Goal: Information Seeking & Learning: Learn about a topic

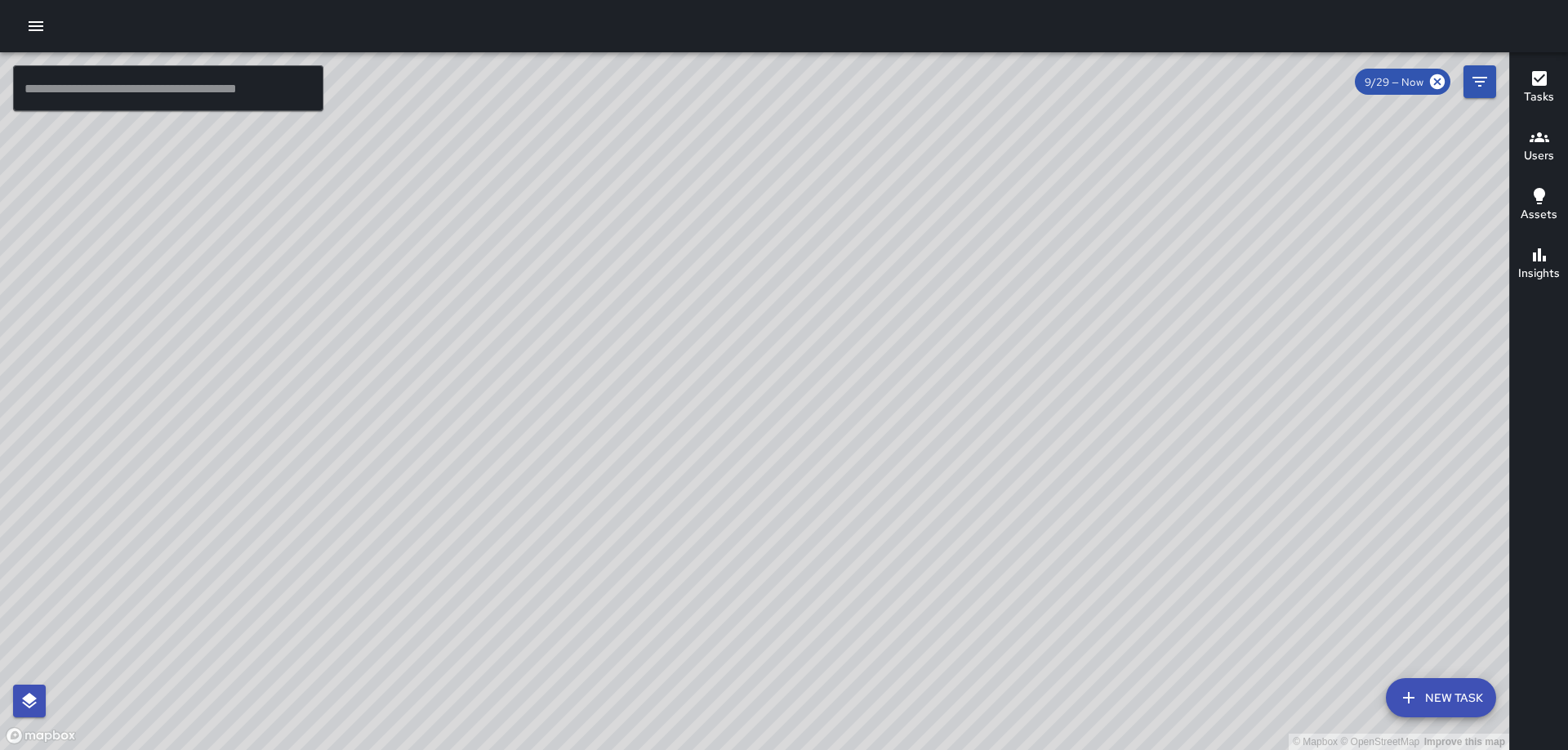
drag, startPoint x: 1162, startPoint y: 303, endPoint x: 971, endPoint y: 472, distance: 255.0
click at [971, 472] on div "© Mapbox © OpenStreetMap Improve this map" at bounding box center [754, 401] width 1509 height 697
drag, startPoint x: 885, startPoint y: 375, endPoint x: 781, endPoint y: 281, distance: 140.2
click at [781, 281] on div "© Mapbox © OpenStreetMap Improve this map" at bounding box center [754, 401] width 1509 height 697
click at [809, 290] on div "© Mapbox © OpenStreetMap Improve this map" at bounding box center [754, 401] width 1509 height 697
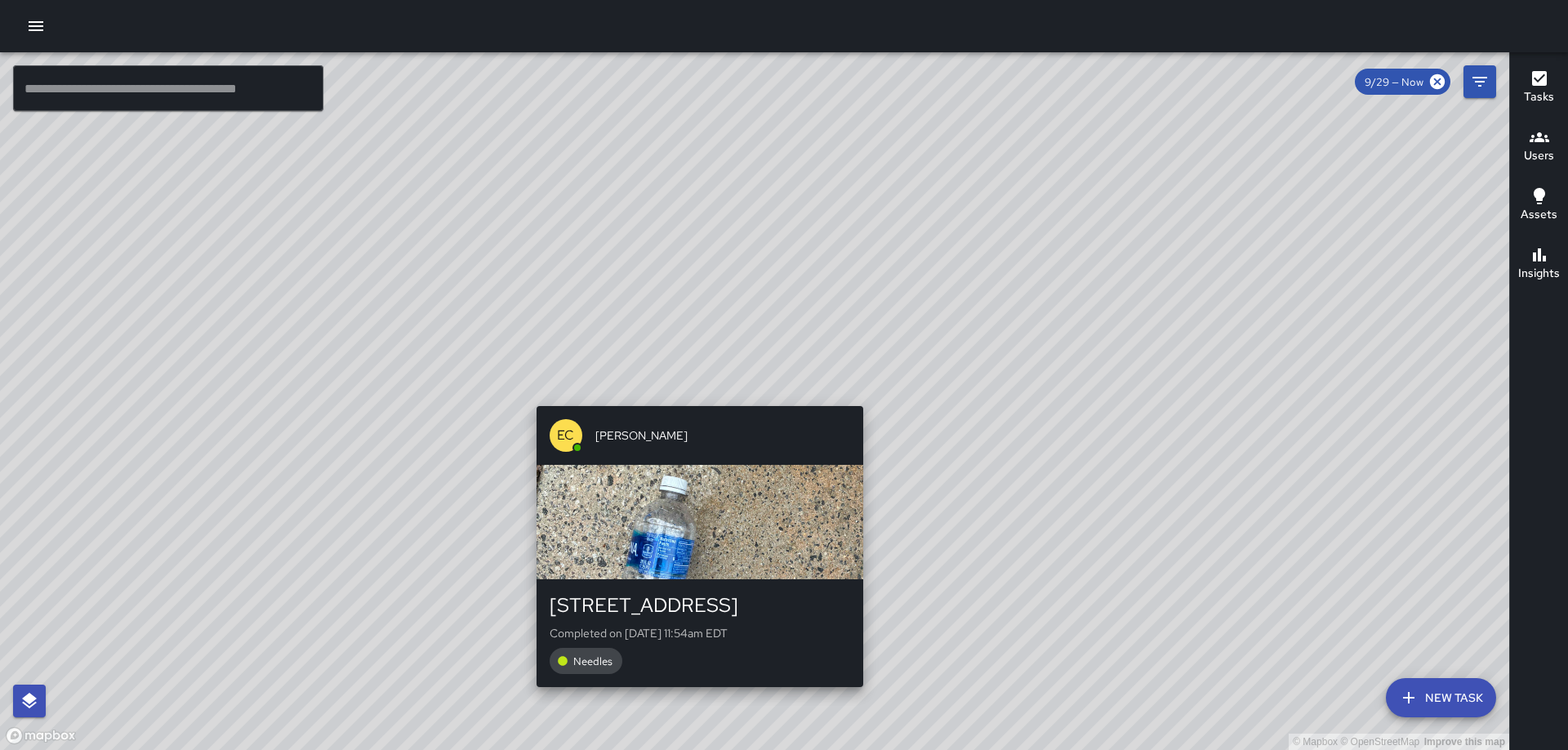
click at [696, 395] on div "© Mapbox © OpenStreetMap Improve this map EC [PERSON_NAME][GEOGRAPHIC_DATA][STR…" at bounding box center [754, 401] width 1509 height 697
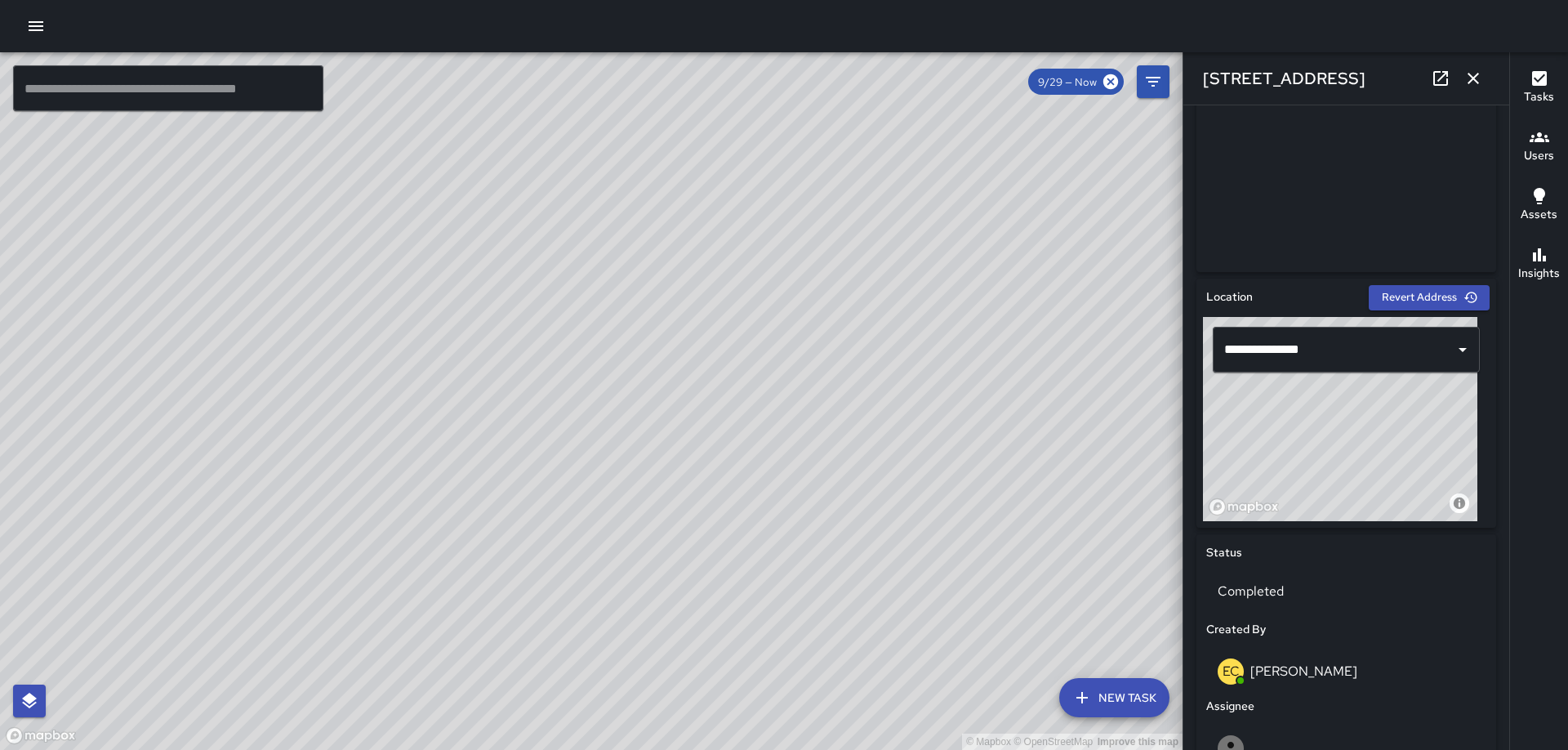
scroll to position [642, 0]
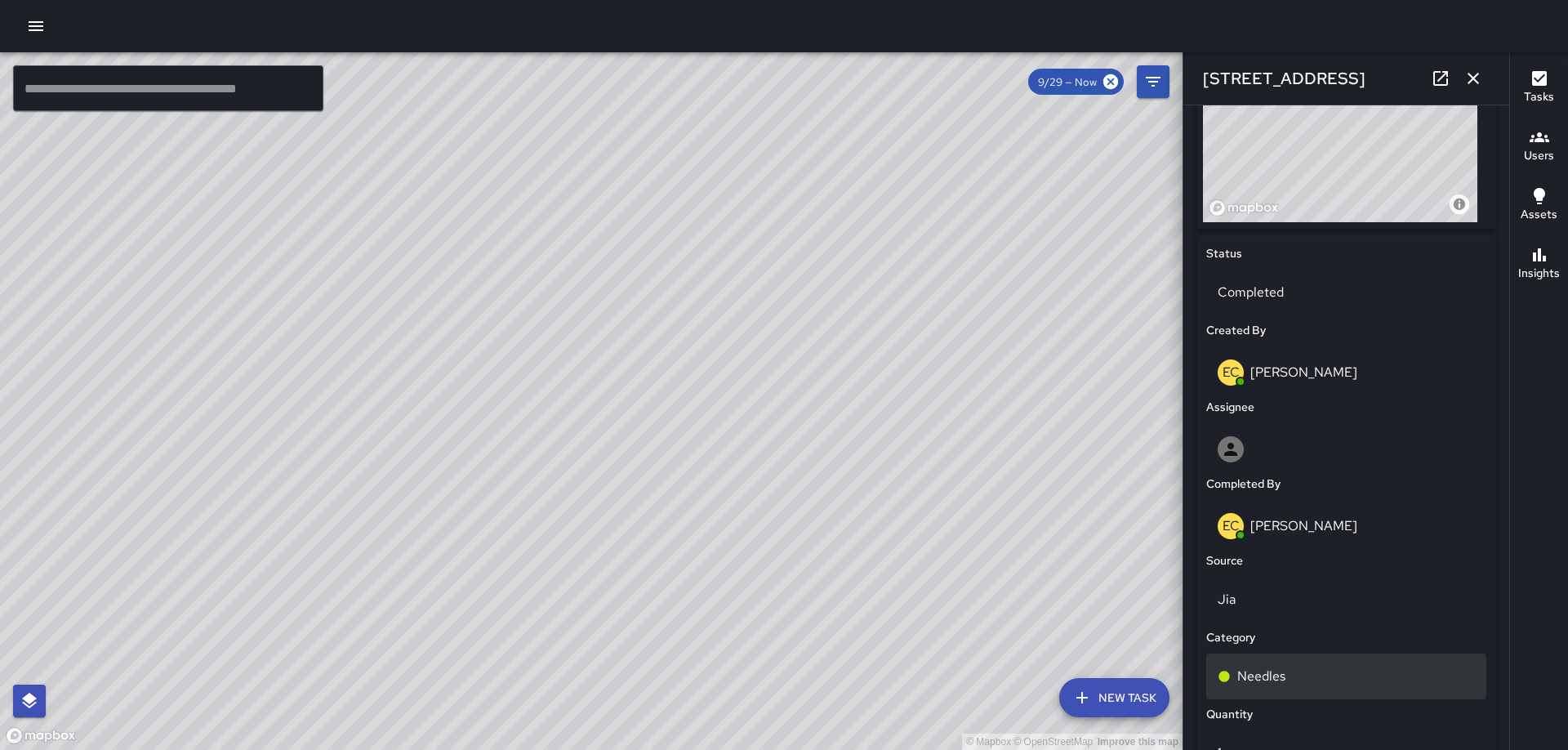
click at [1297, 678] on div "Needles" at bounding box center [1346, 675] width 257 height 19
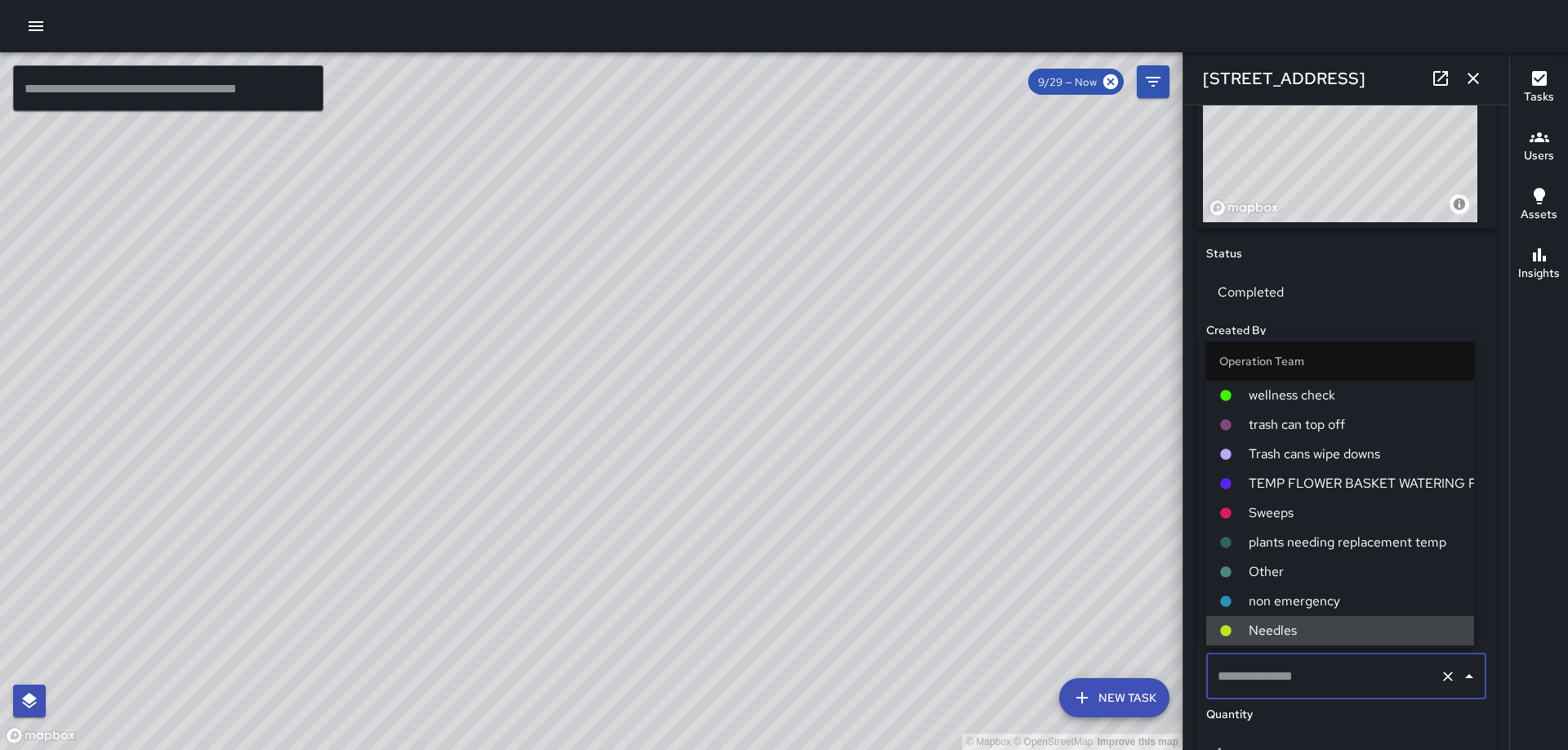
type input "*******"
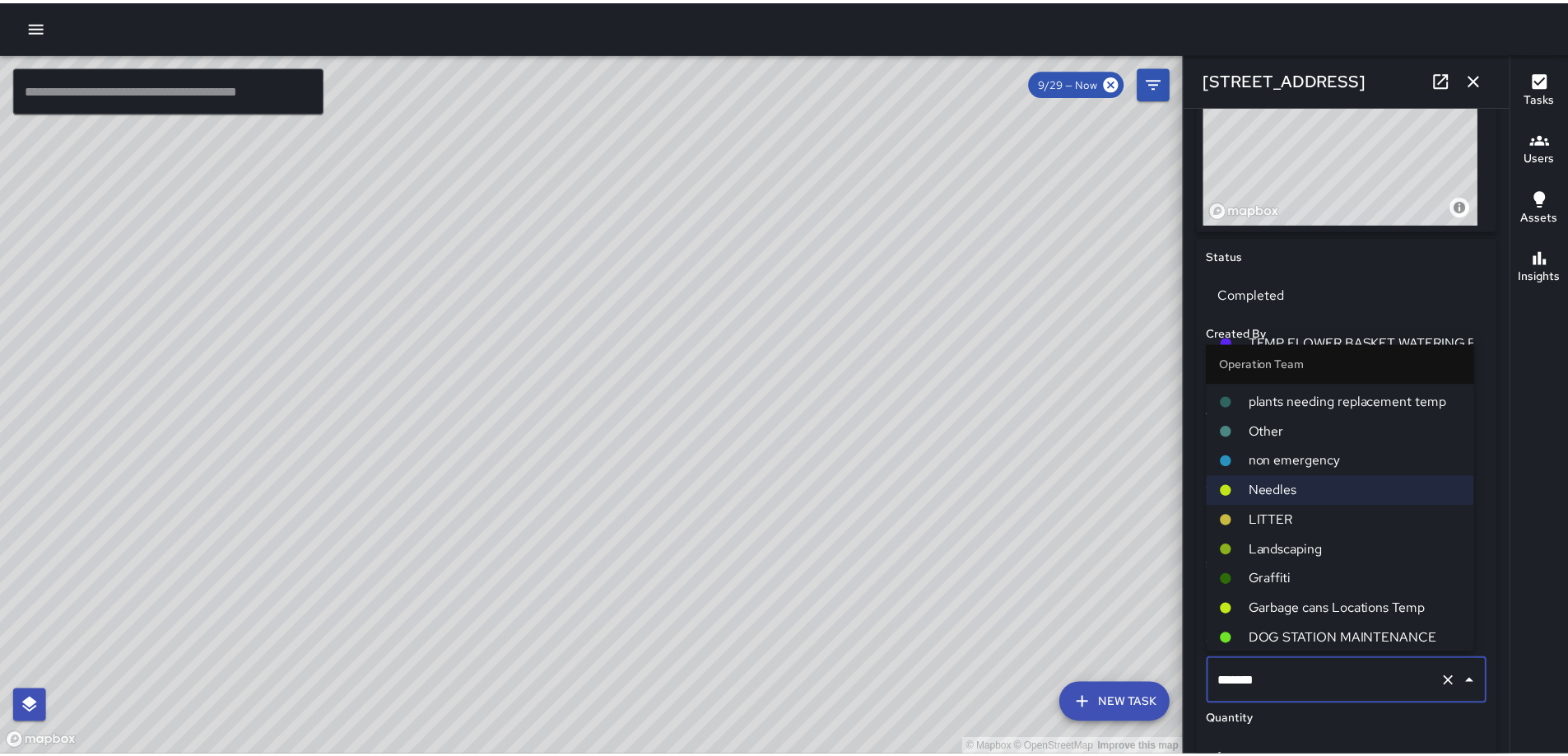
scroll to position [277, 0]
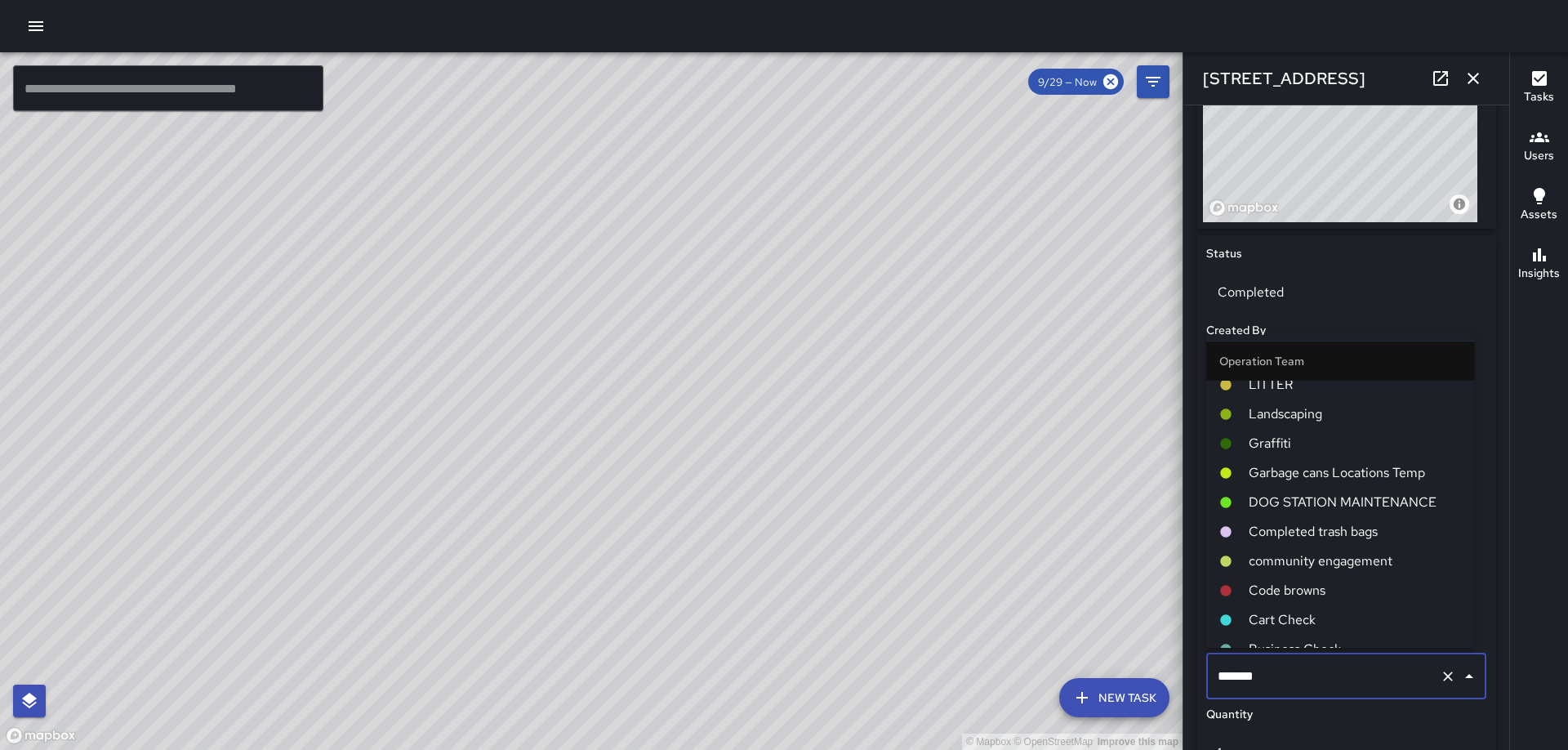
click at [1265, 396] on li "LITTER" at bounding box center [1341, 385] width 268 height 29
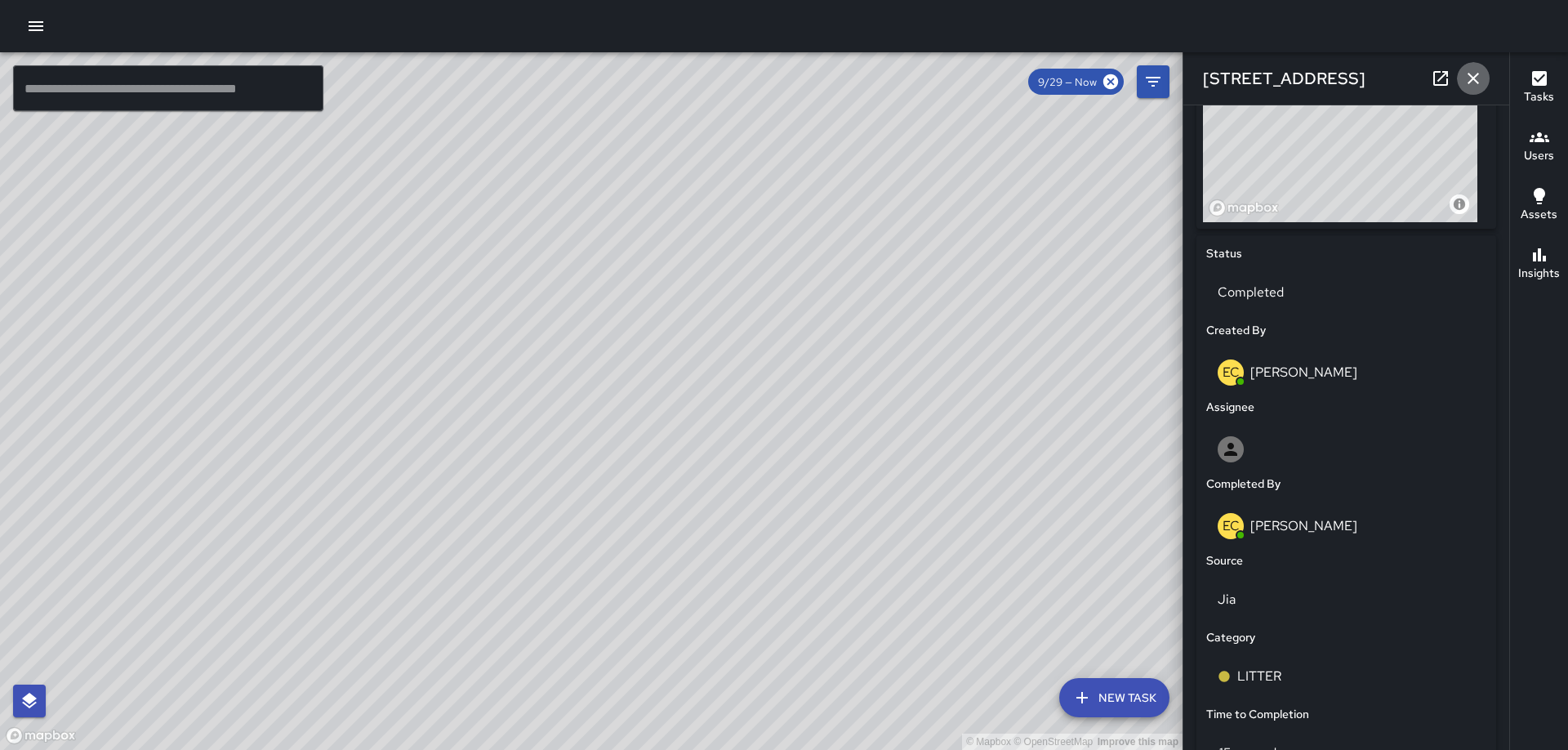
click at [1477, 78] on icon "button" at bounding box center [1473, 78] width 19 height 19
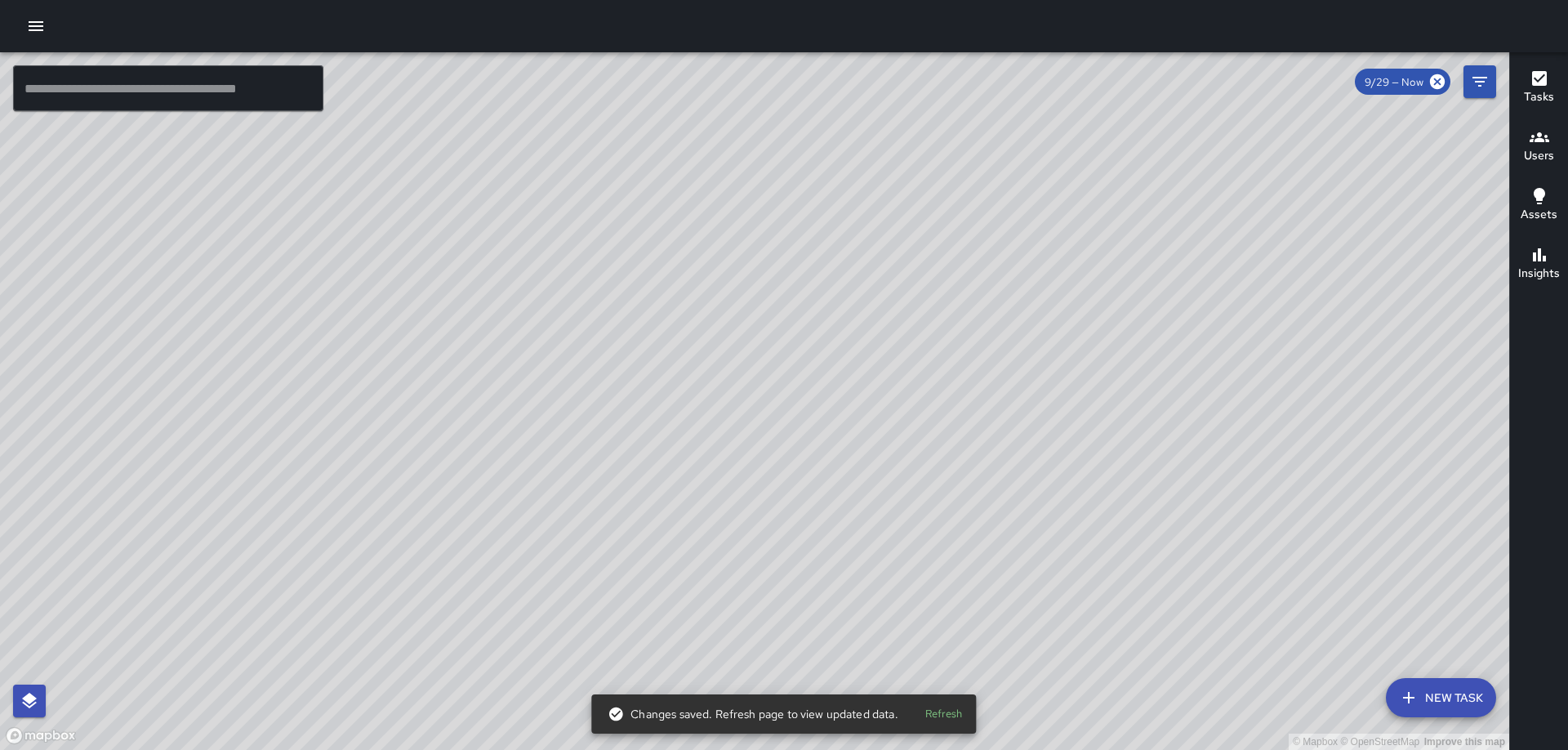
drag, startPoint x: 1112, startPoint y: 463, endPoint x: 1047, endPoint y: 497, distance: 73.4
click at [1016, 521] on div "© Mapbox © OpenStreetMap Improve this map" at bounding box center [754, 401] width 1509 height 697
click at [1484, 90] on icon "Filters" at bounding box center [1479, 81] width 19 height 19
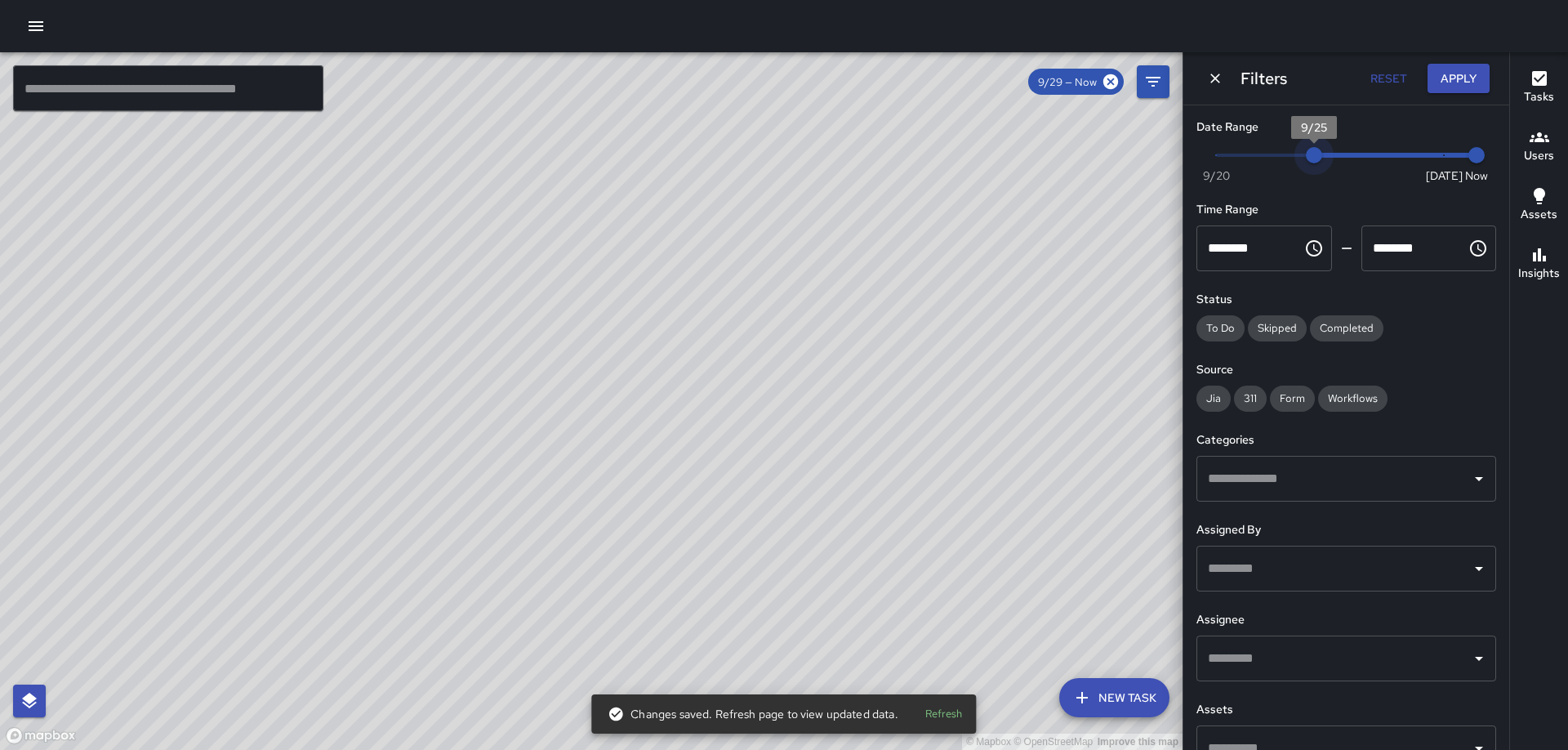
type input "*"
drag, startPoint x: 1438, startPoint y: 156, endPoint x: 1160, endPoint y: 186, distance: 279.6
click at [1160, 186] on div "© Mapbox © OpenStreetMap Improve this map ​ New Task 9/29 — Now Map Layers Task…" at bounding box center [784, 401] width 1568 height 697
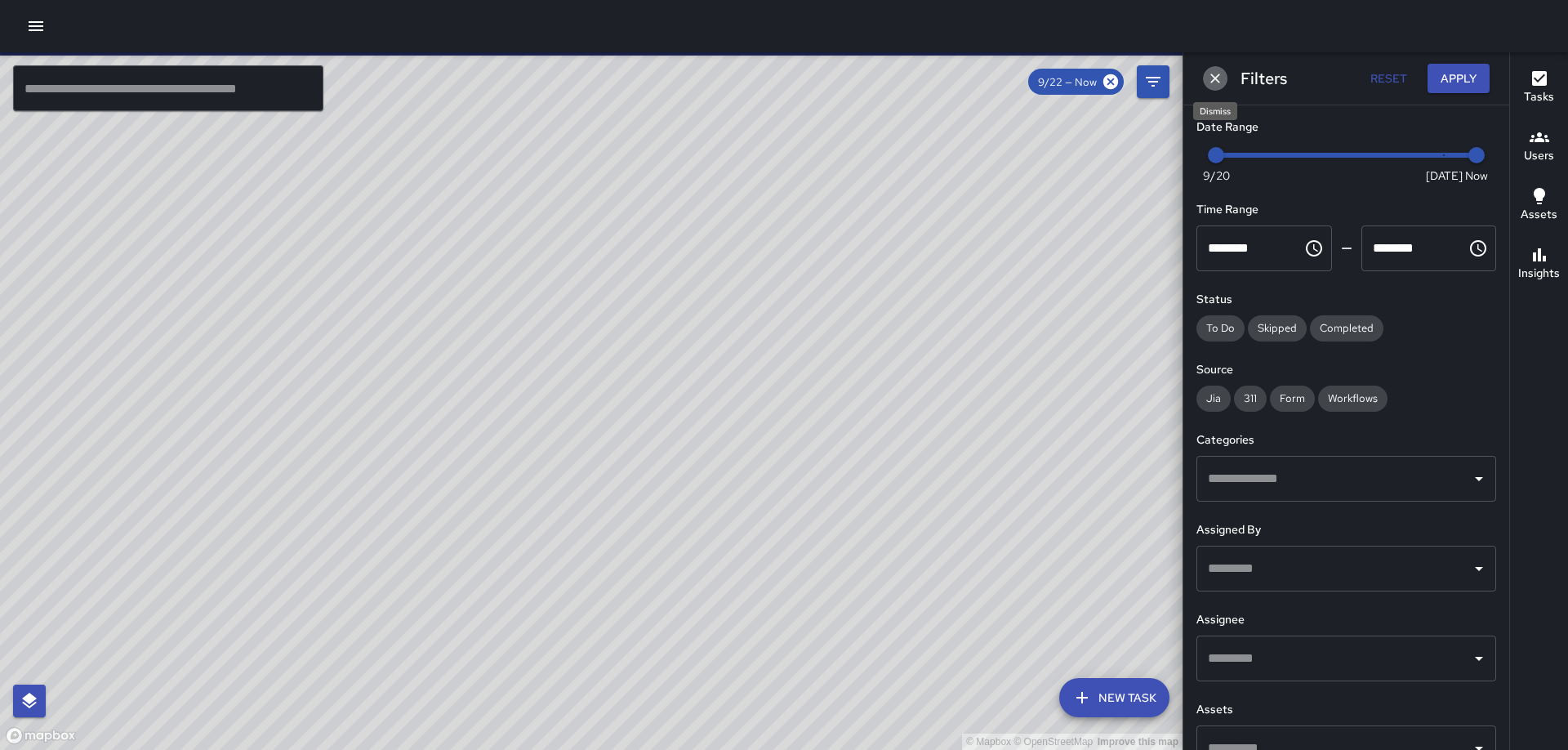
click at [1213, 76] on icon "Dismiss" at bounding box center [1215, 79] width 10 height 10
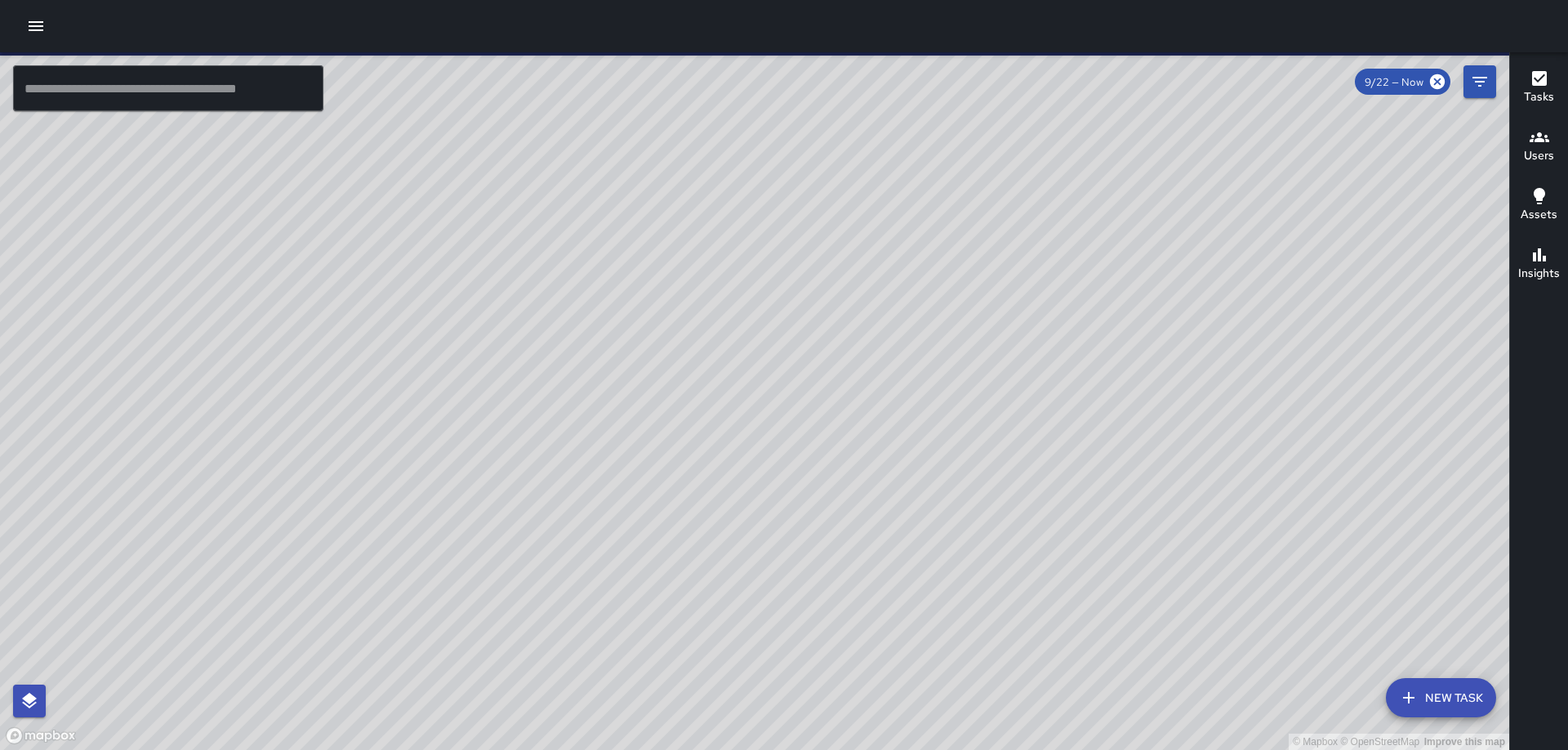
drag, startPoint x: 1291, startPoint y: 281, endPoint x: 1097, endPoint y: 241, distance: 198.1
click at [1097, 241] on div "© Mapbox © OpenStreetMap Improve this map" at bounding box center [754, 401] width 1509 height 697
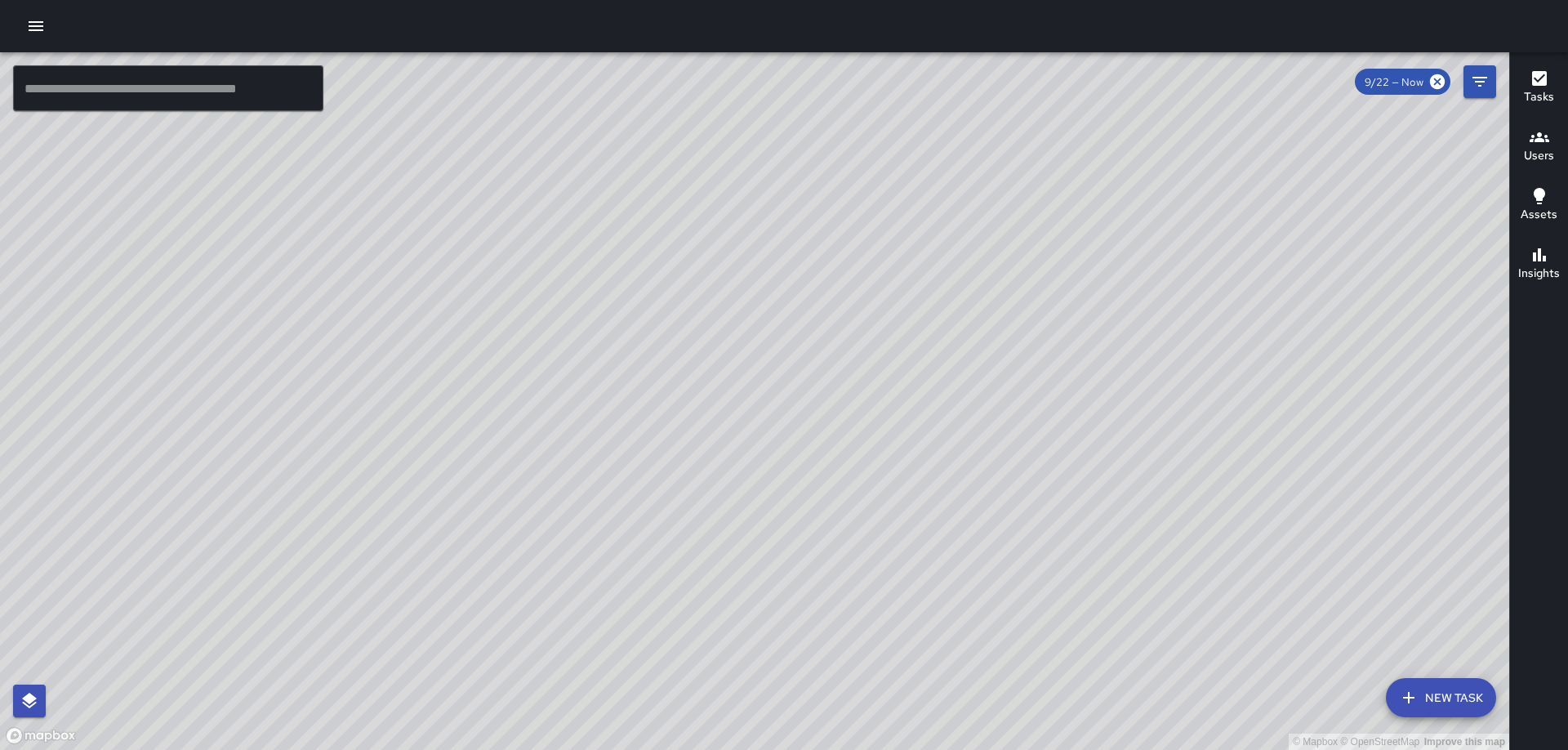
drag, startPoint x: 1097, startPoint y: 241, endPoint x: 1079, endPoint y: 265, distance: 30.0
click at [1079, 265] on div "© Mapbox © OpenStreetMap Improve this map" at bounding box center [754, 401] width 1509 height 697
click at [32, 34] on icon "button" at bounding box center [35, 25] width 19 height 19
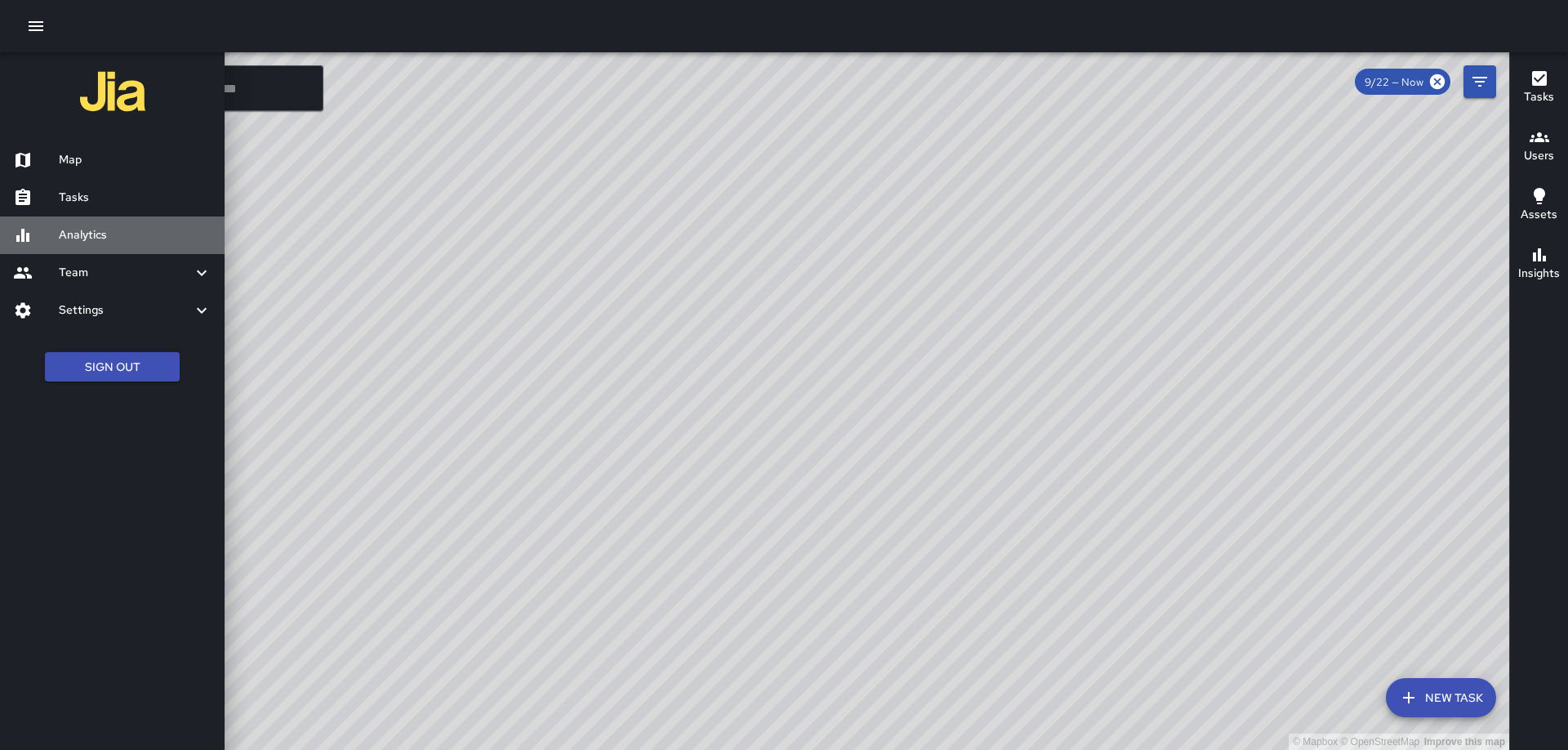
click at [75, 231] on h6 "Analytics" at bounding box center [135, 235] width 153 height 18
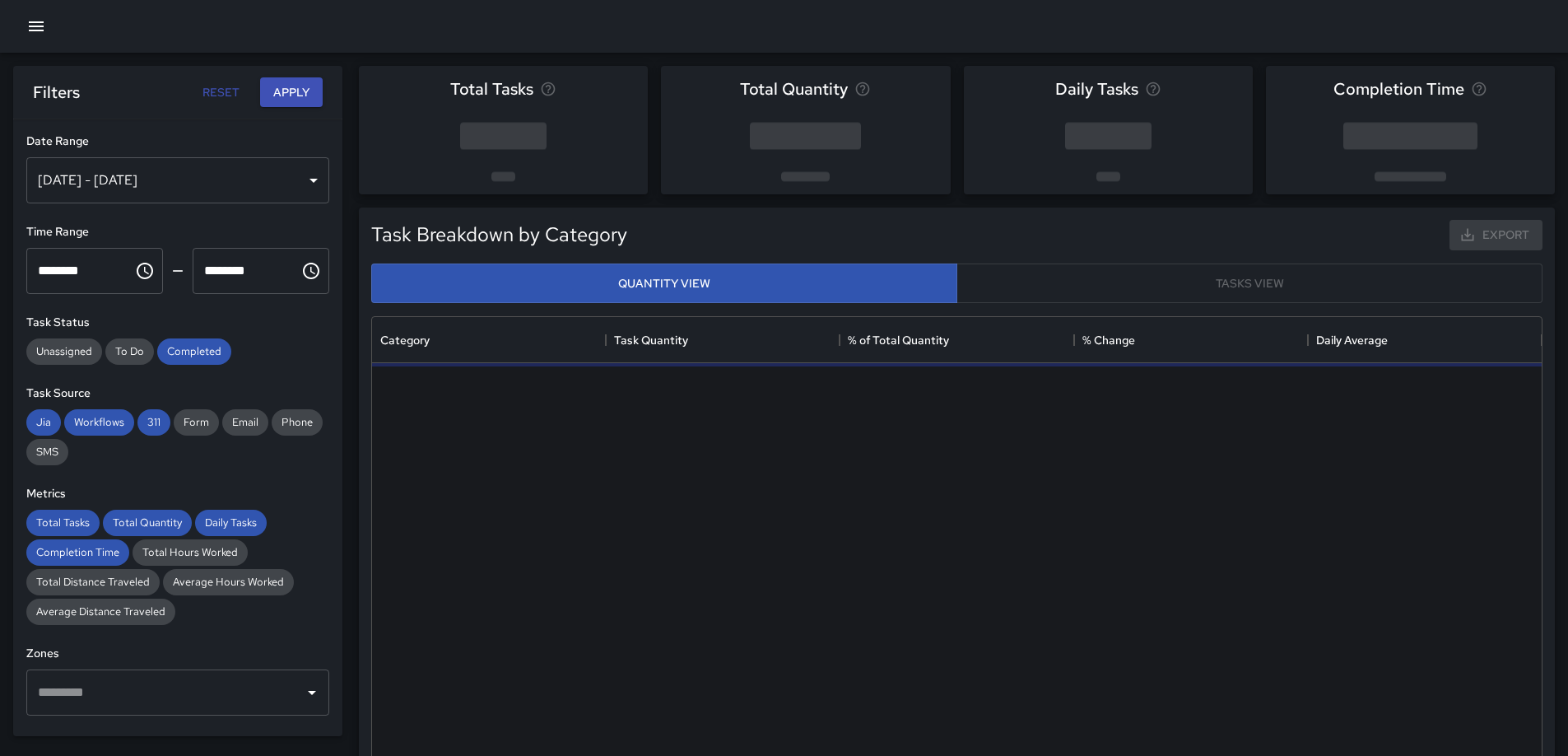
scroll to position [480, 1157]
click at [144, 175] on div "[DATE] - [DATE]" at bounding box center [177, 180] width 303 height 46
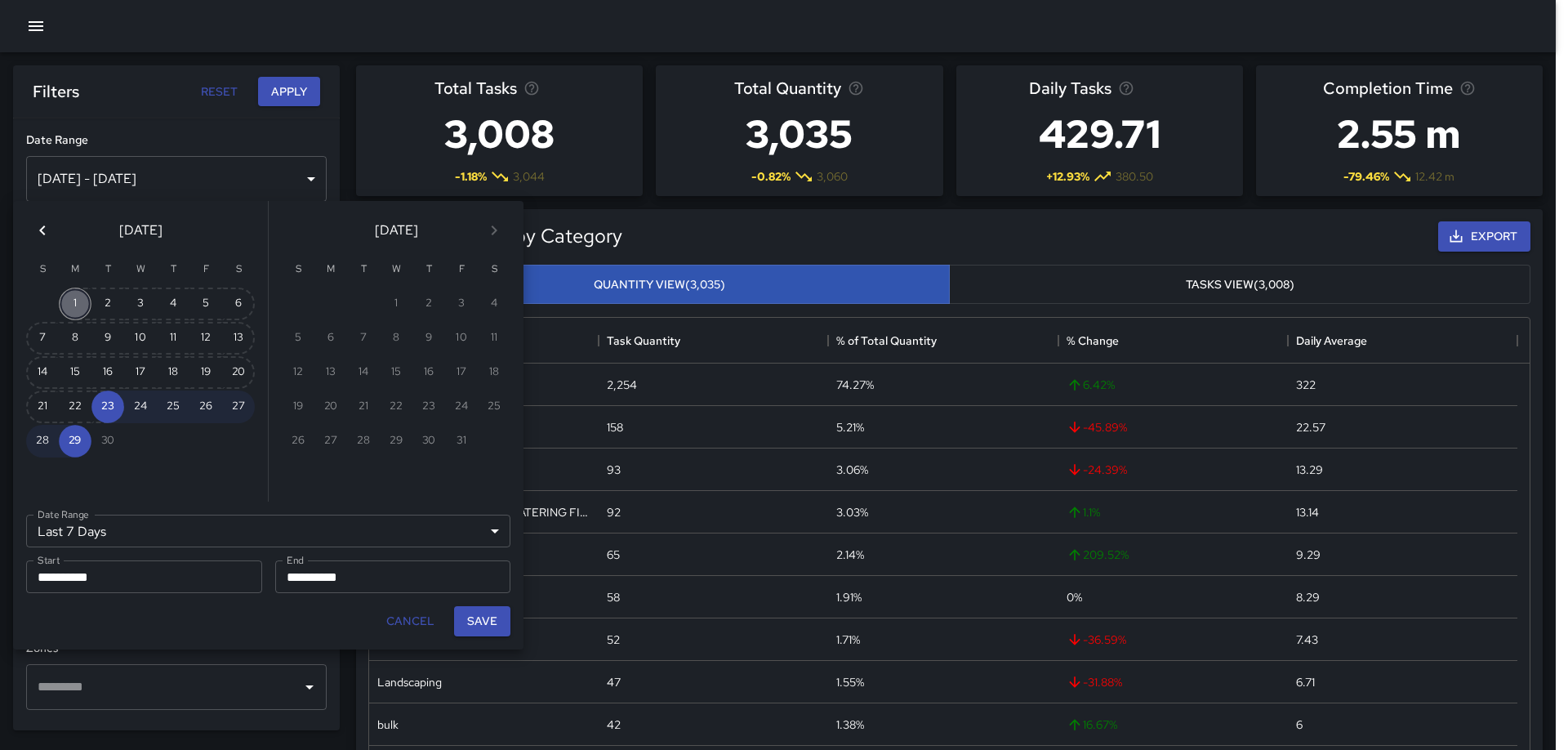
click at [76, 301] on button "1" at bounding box center [75, 303] width 33 height 33
type input "******"
type input "**********"
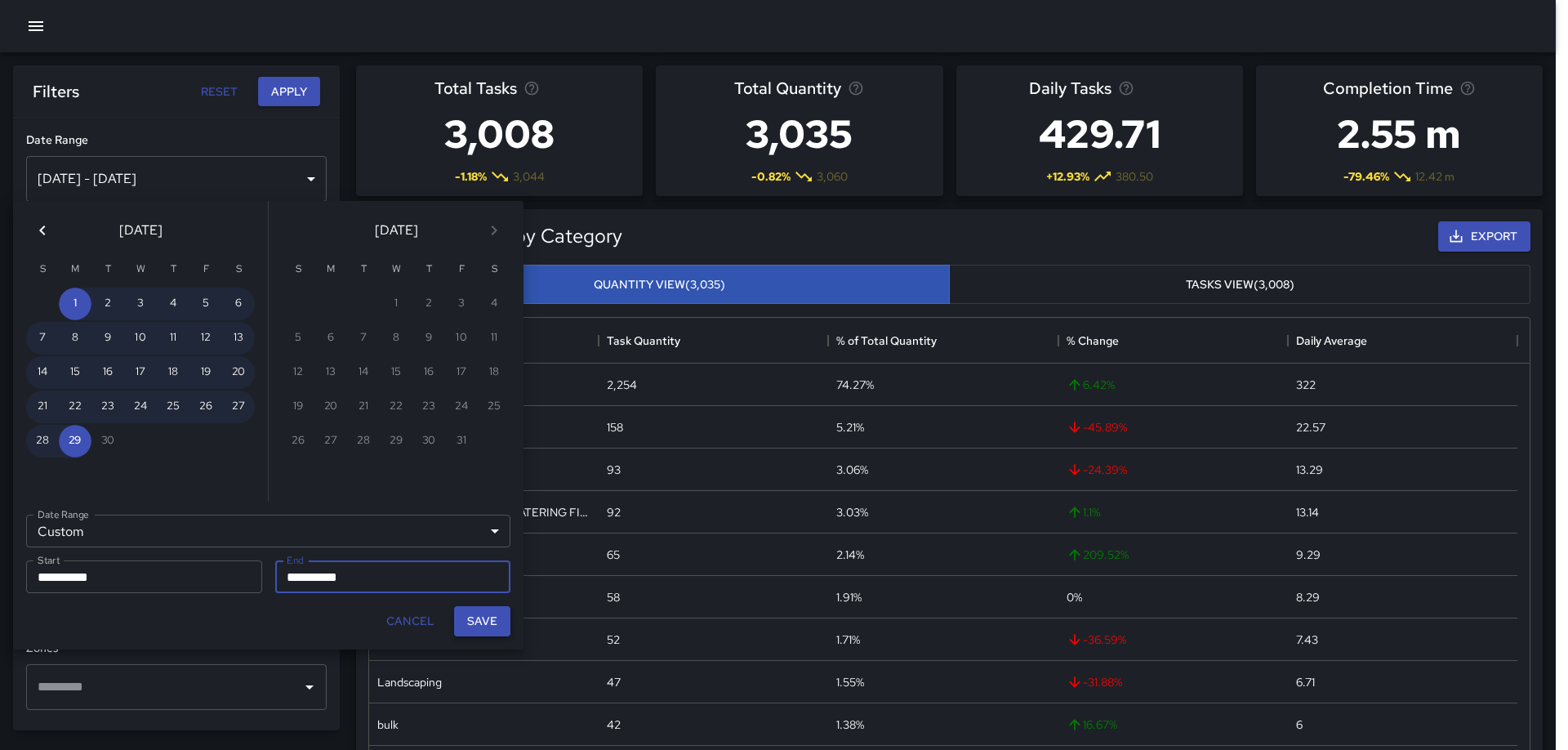
click at [480, 624] on button "Save" at bounding box center [482, 621] width 56 height 30
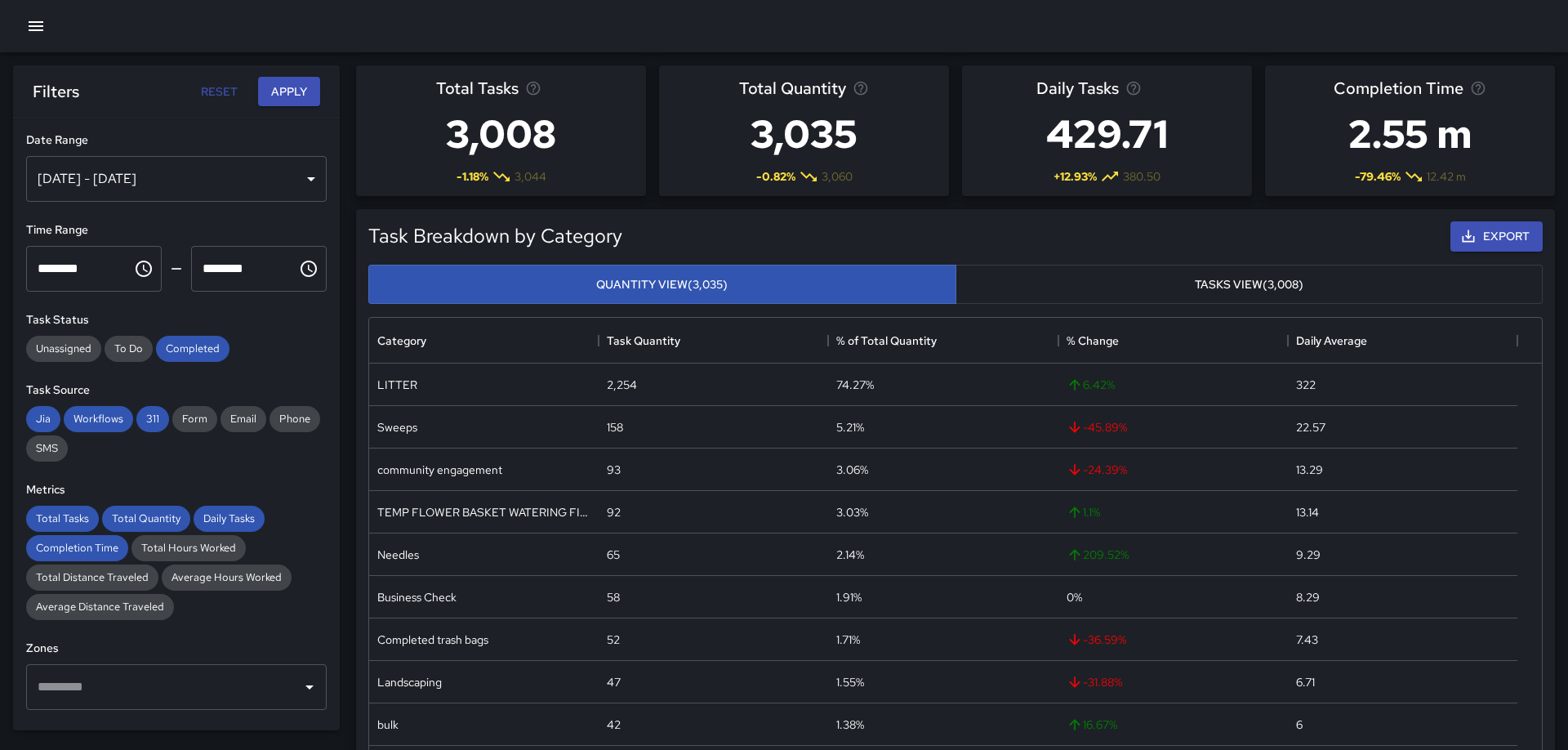
type input "**********"
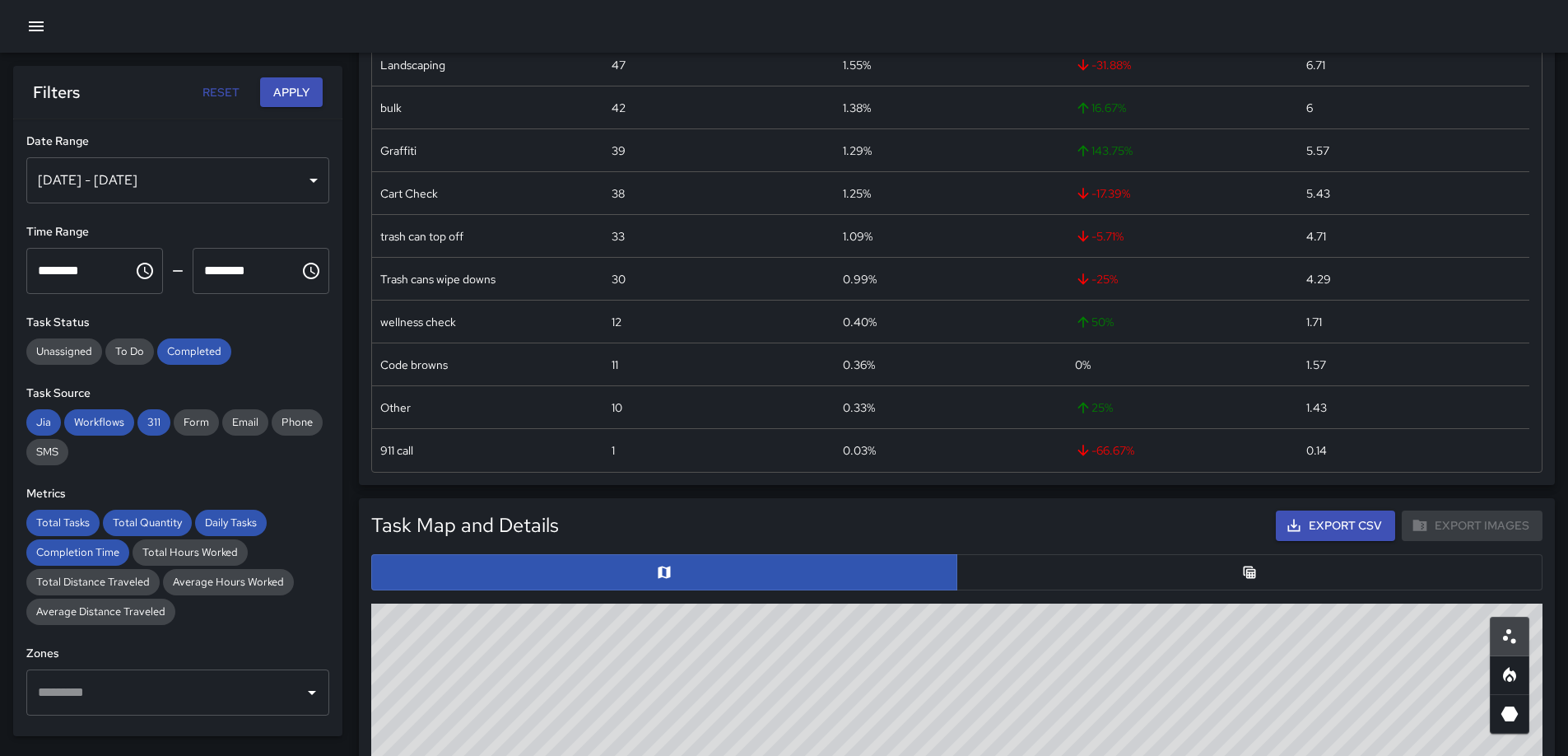
scroll to position [512, 0]
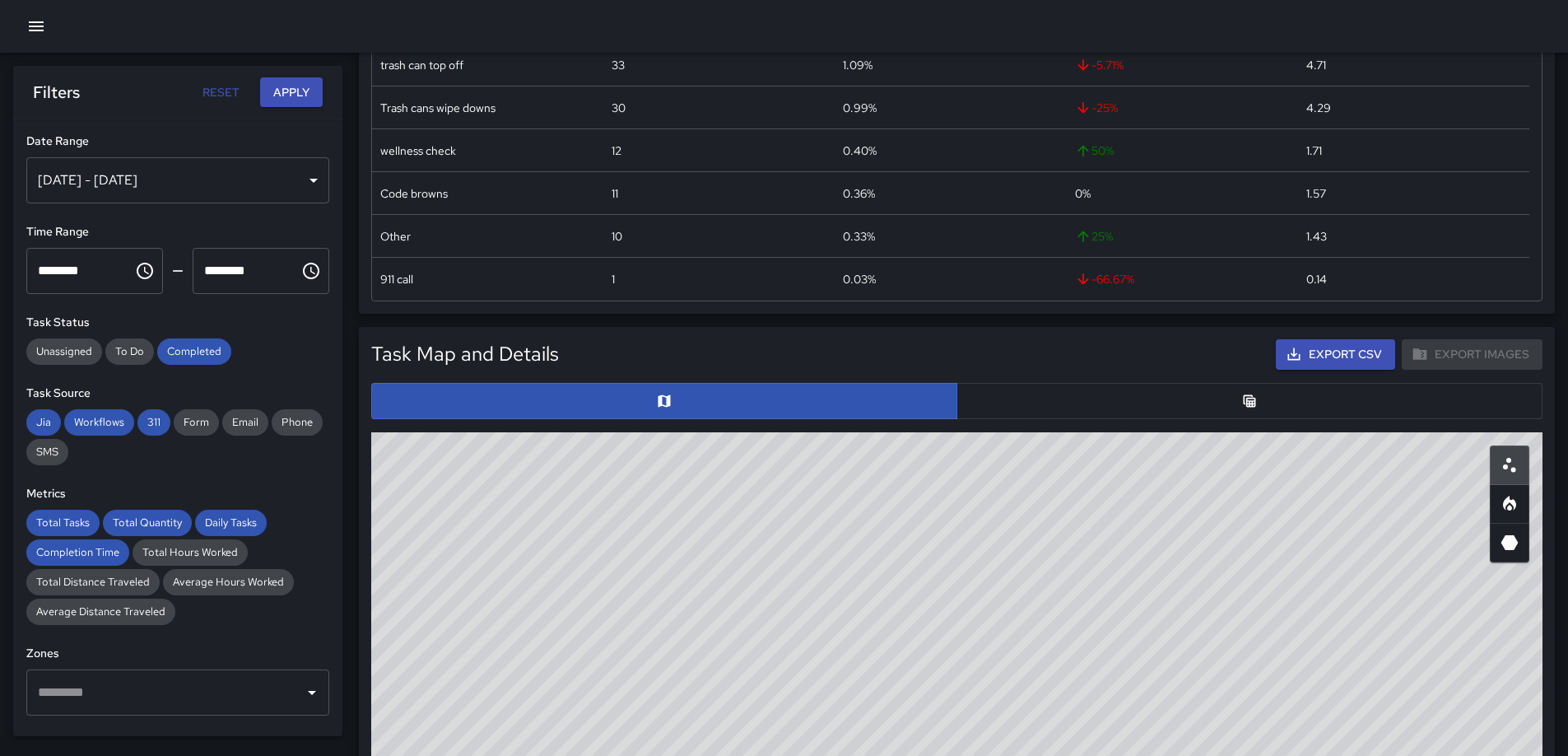
click at [1256, 389] on button "button" at bounding box center [1250, 400] width 586 height 36
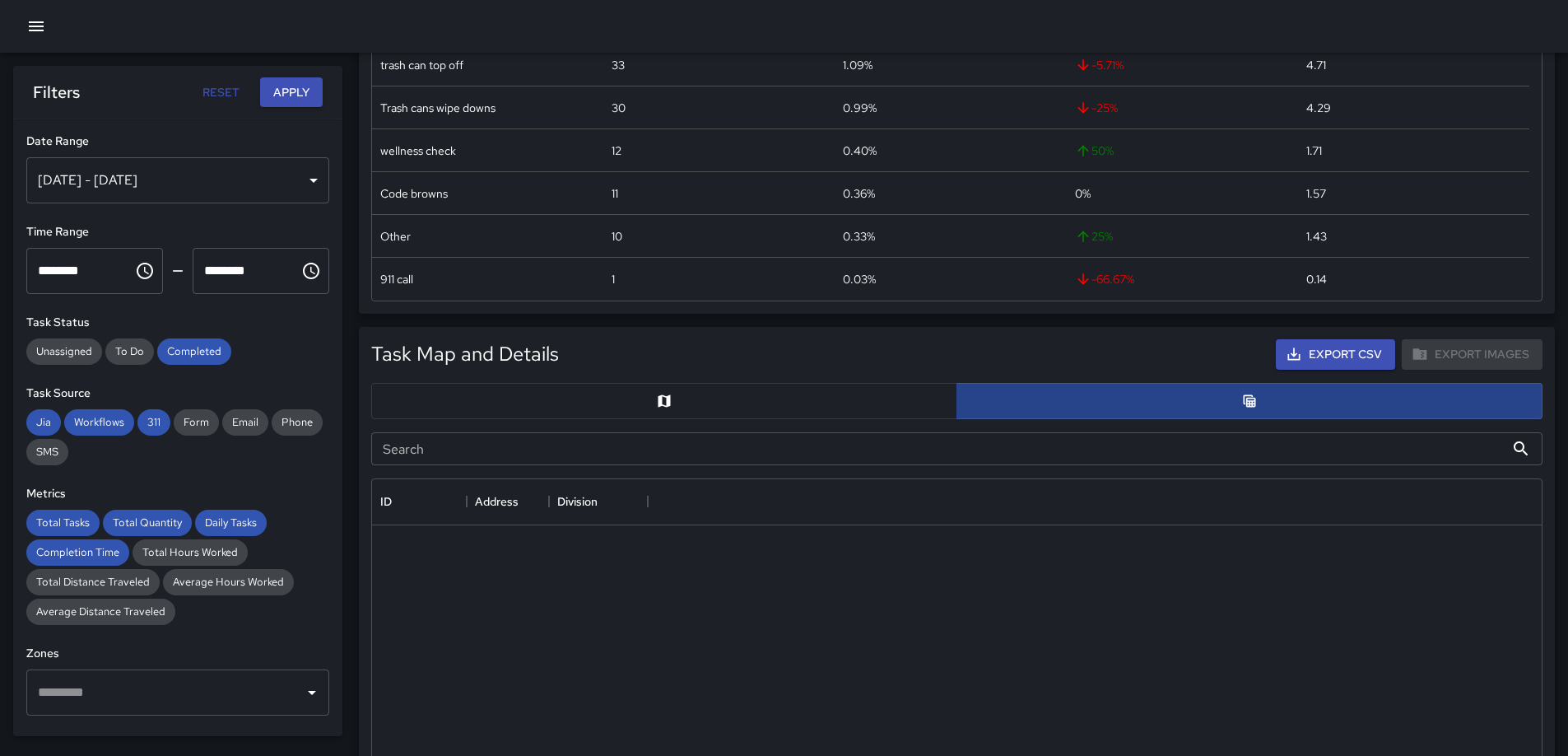
scroll to position [14, 14]
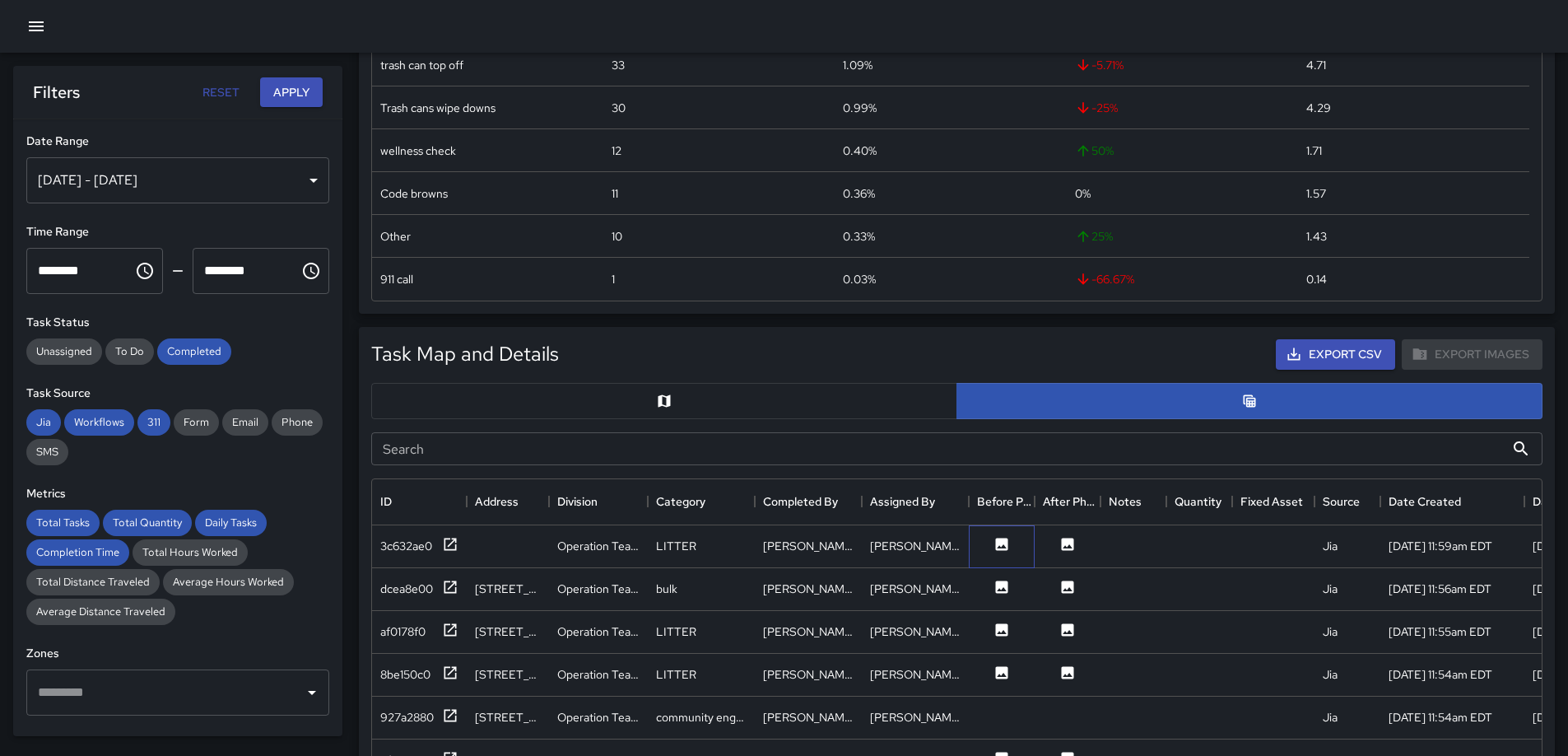
click at [1009, 547] on icon at bounding box center [1001, 543] width 16 height 16
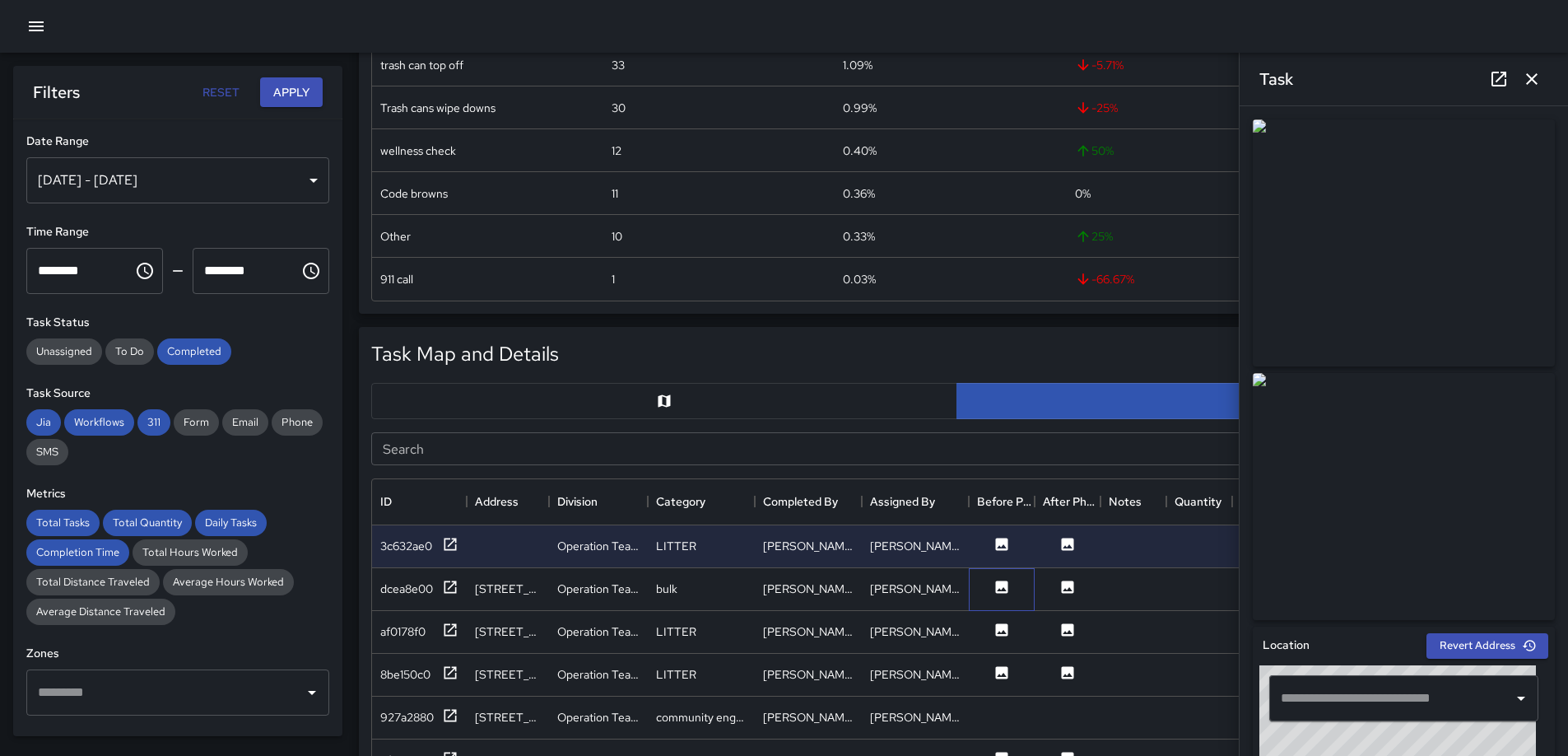
click at [1001, 605] on div at bounding box center [1001, 590] width 66 height 43
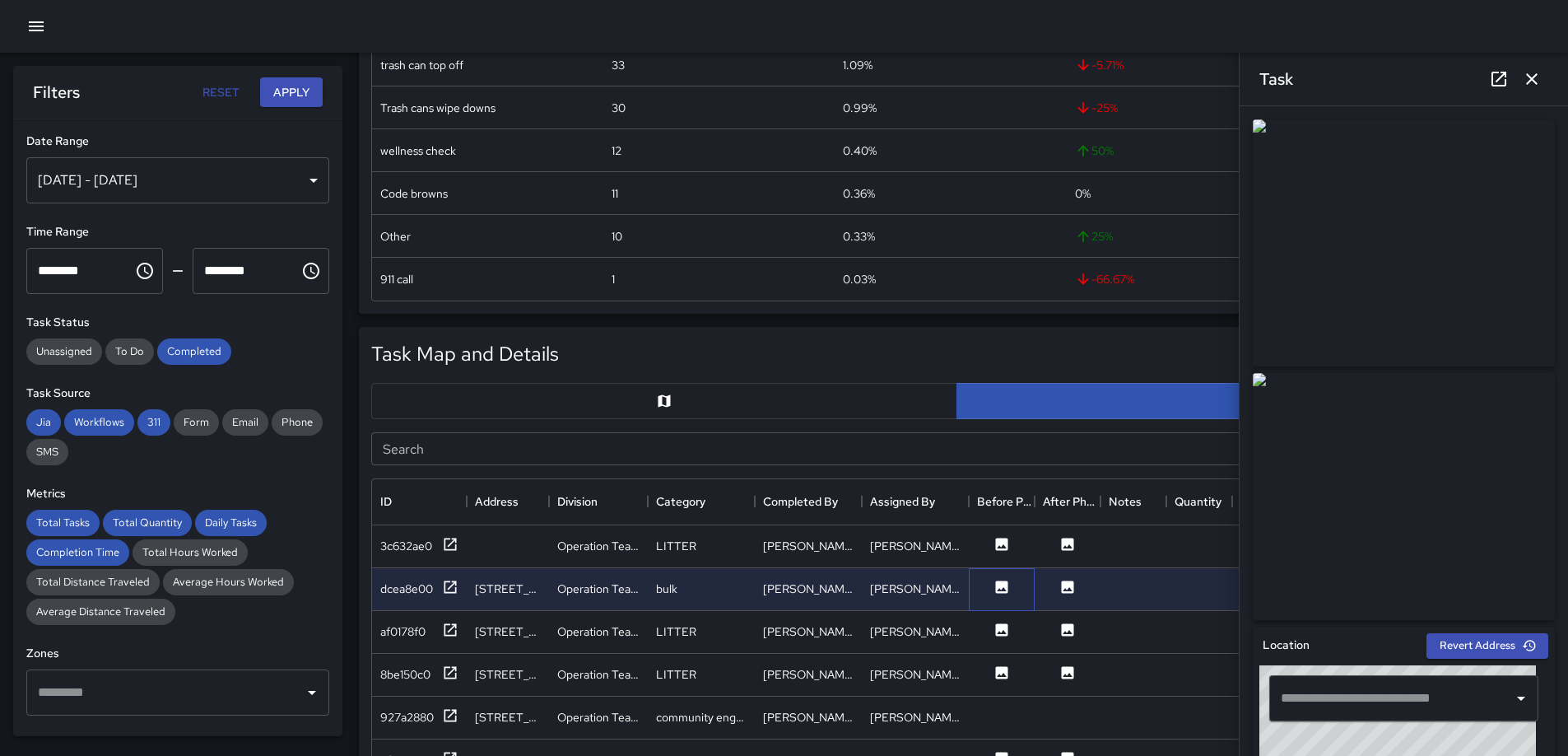
click at [1000, 574] on div at bounding box center [1001, 590] width 66 height 43
click at [995, 504] on icon "Sort" at bounding box center [998, 502] width 15 height 15
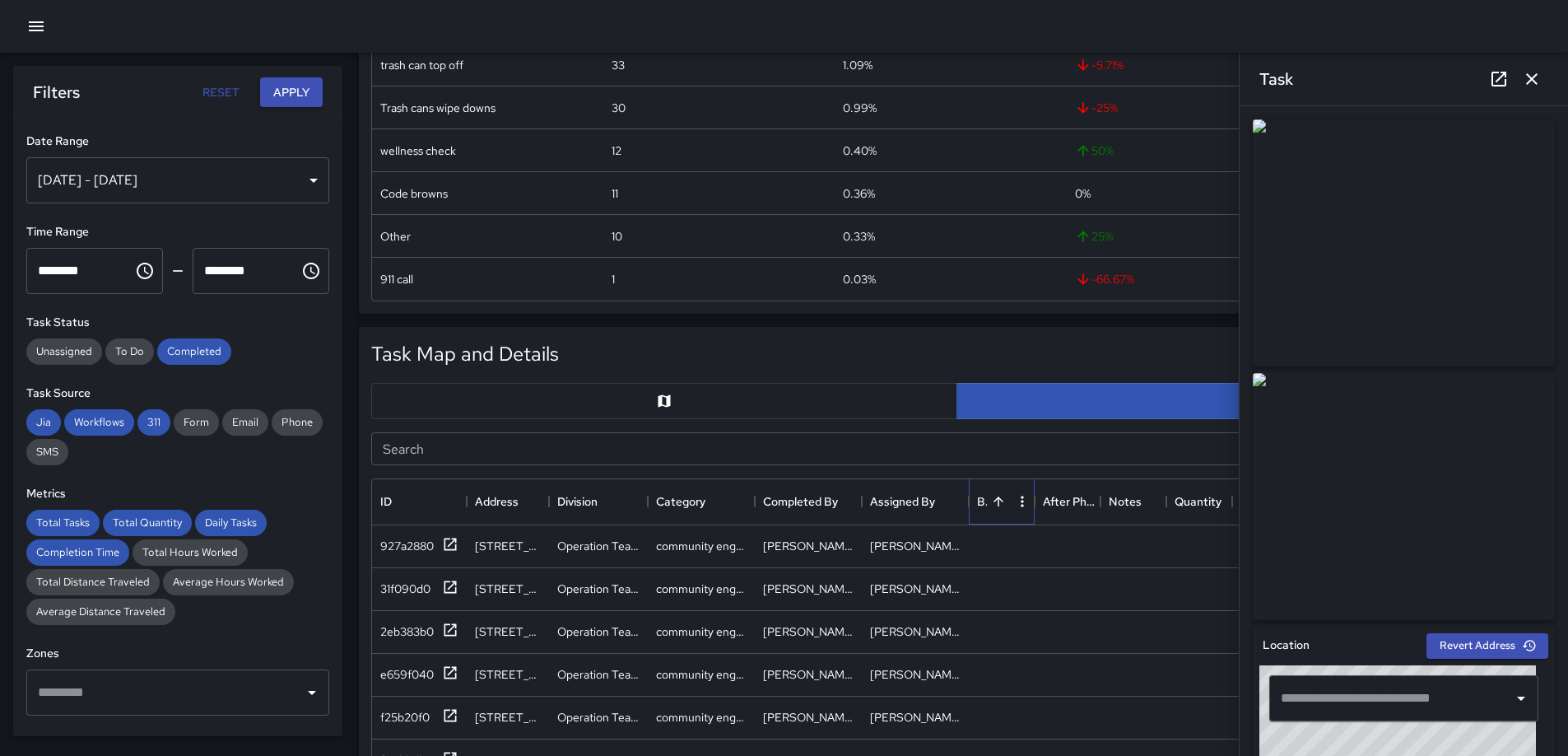
click at [990, 490] on div "Before Photo" at bounding box center [998, 501] width 23 height 23
click at [1008, 563] on div at bounding box center [1001, 547] width 66 height 43
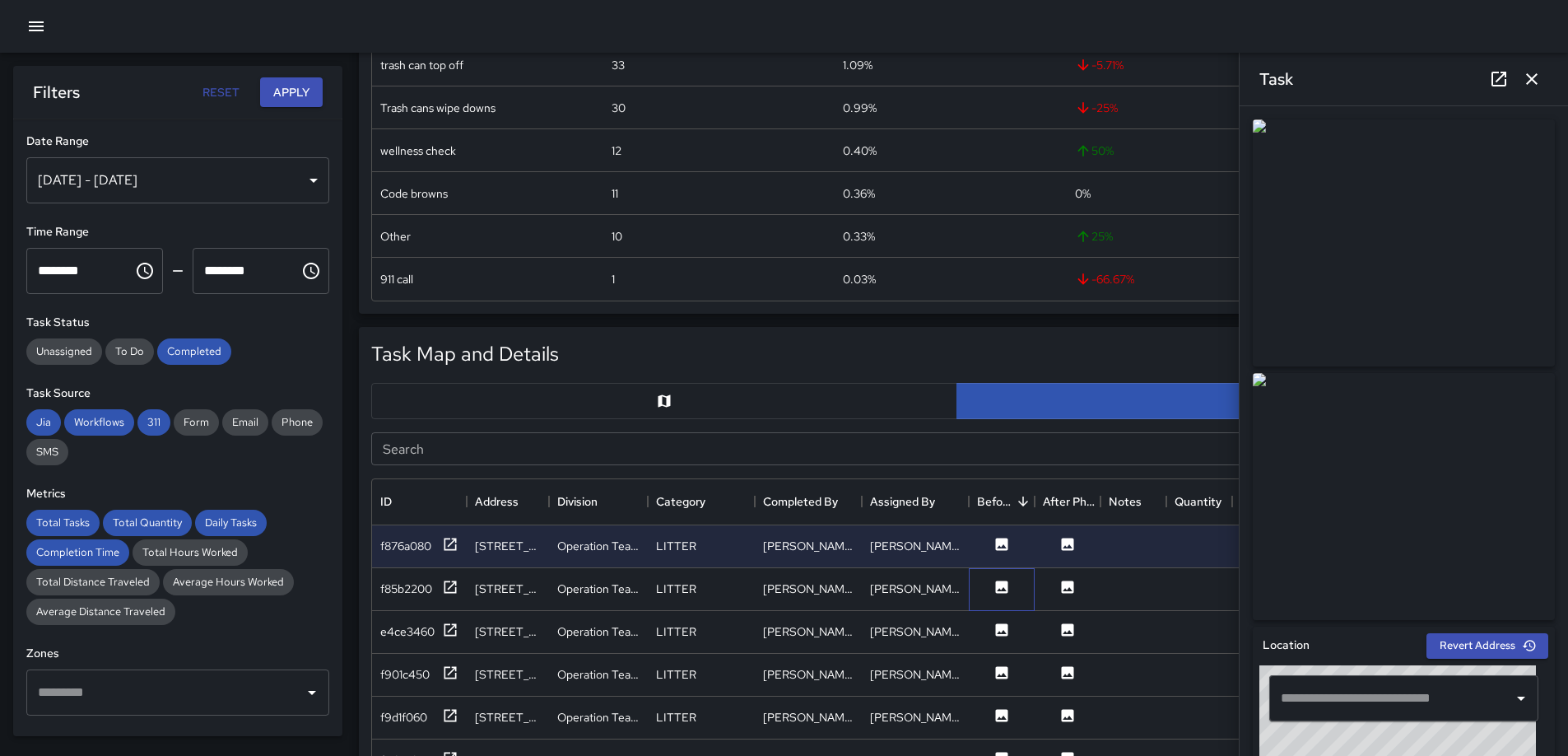
click at [1001, 607] on div at bounding box center [1001, 590] width 66 height 43
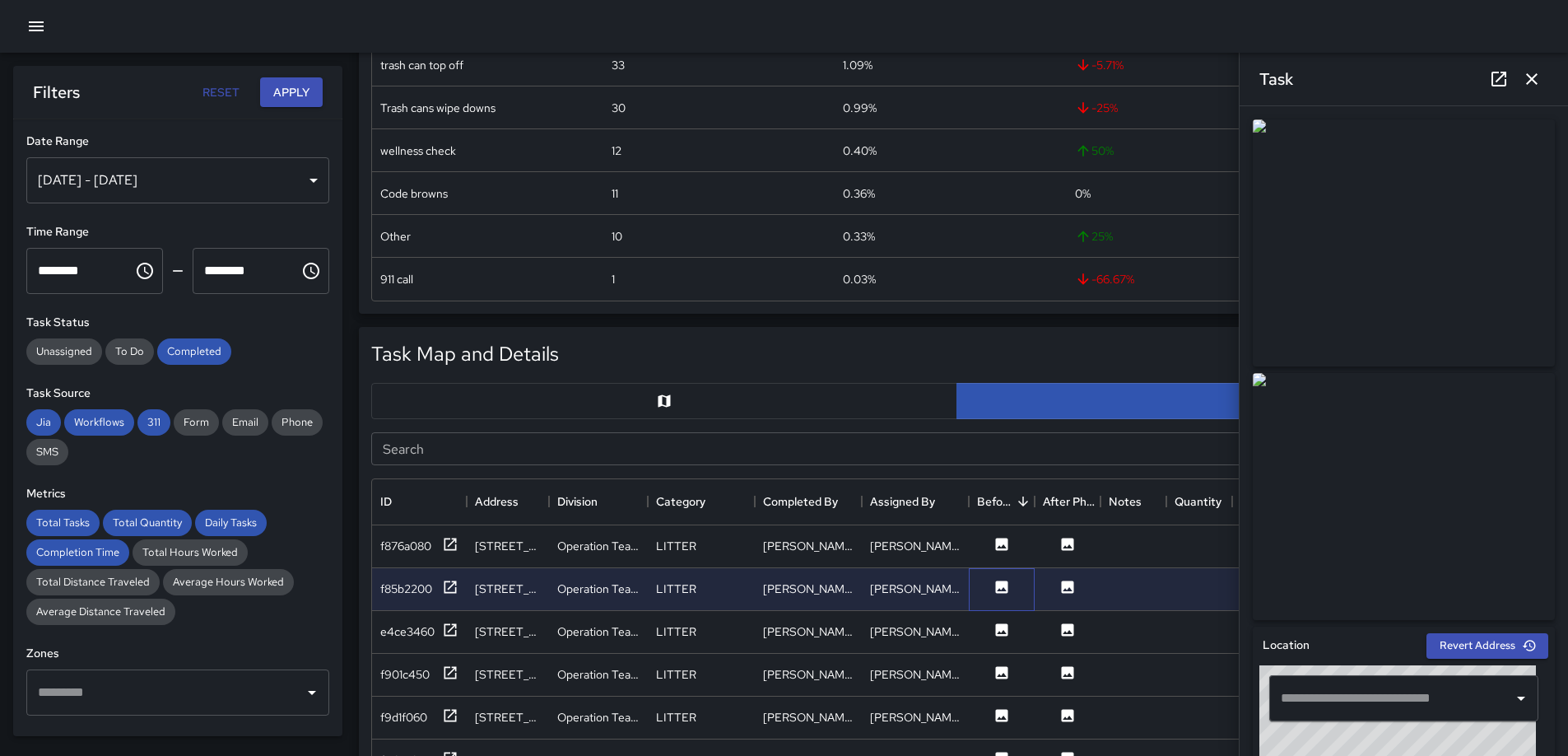
click at [1001, 594] on button at bounding box center [1001, 589] width 49 height 20
click at [994, 623] on icon at bounding box center [1001, 629] width 16 height 16
type input "**********"
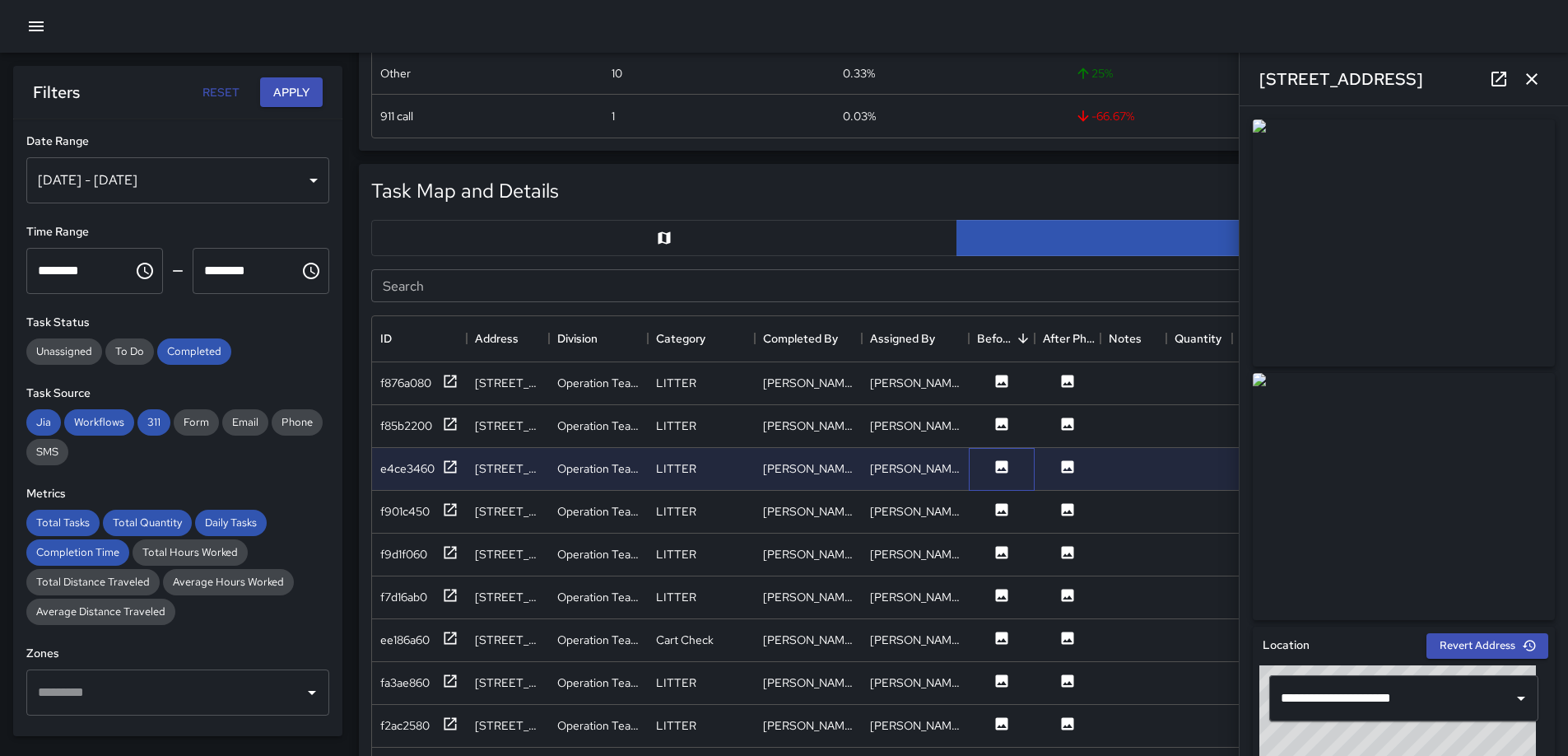
scroll to position [21, 0]
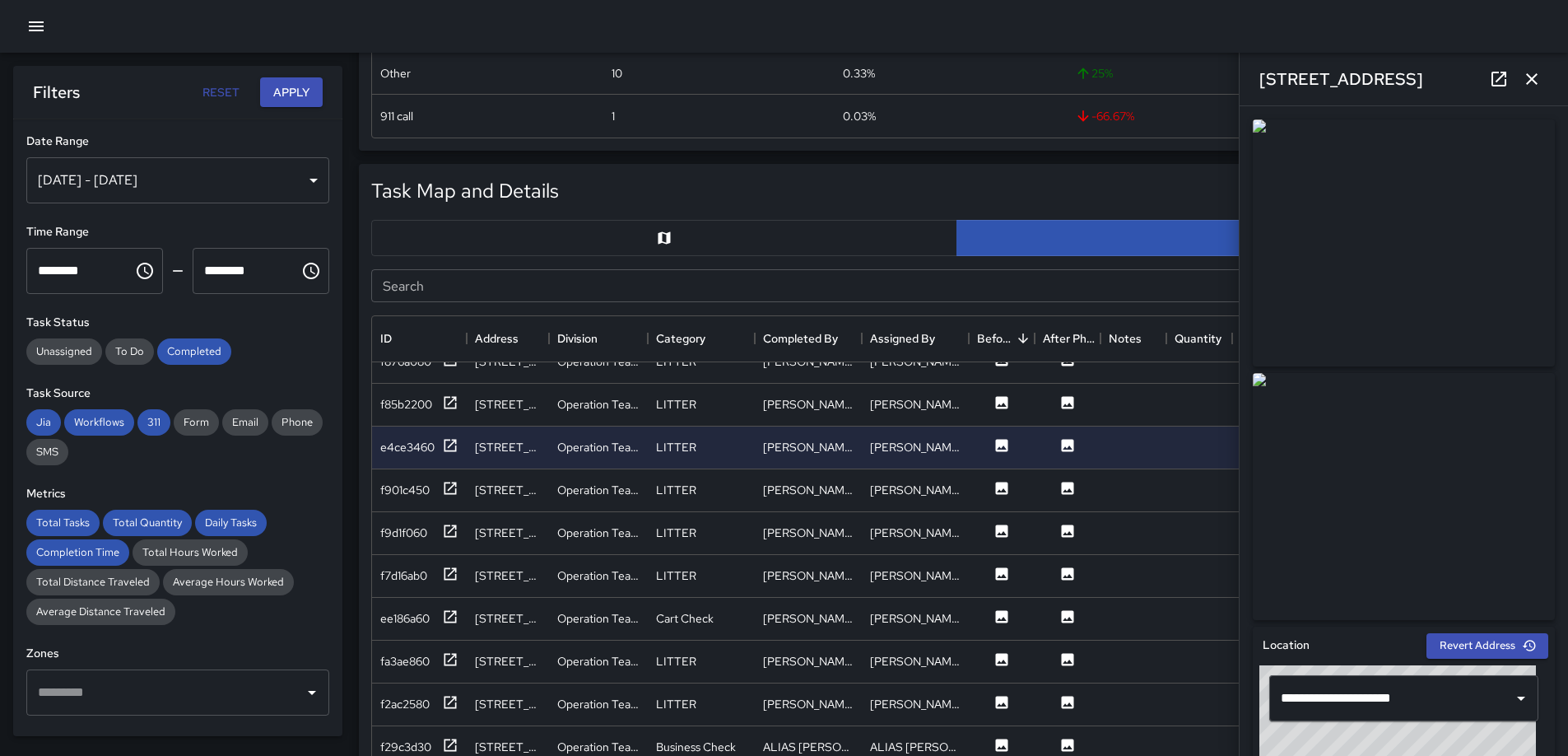
click at [672, 233] on button "button" at bounding box center [665, 237] width 586 height 36
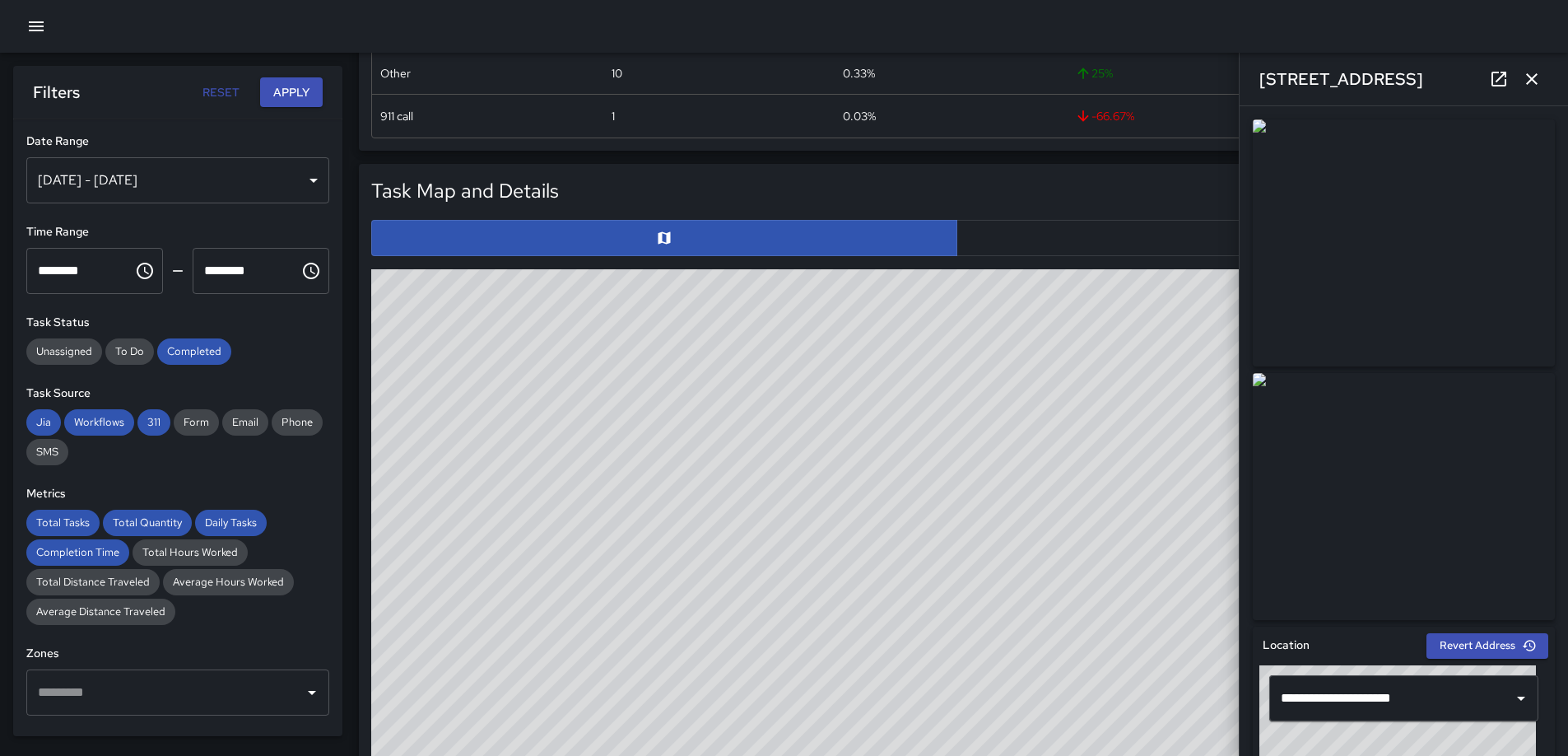
click at [1536, 73] on icon "button" at bounding box center [1531, 79] width 19 height 19
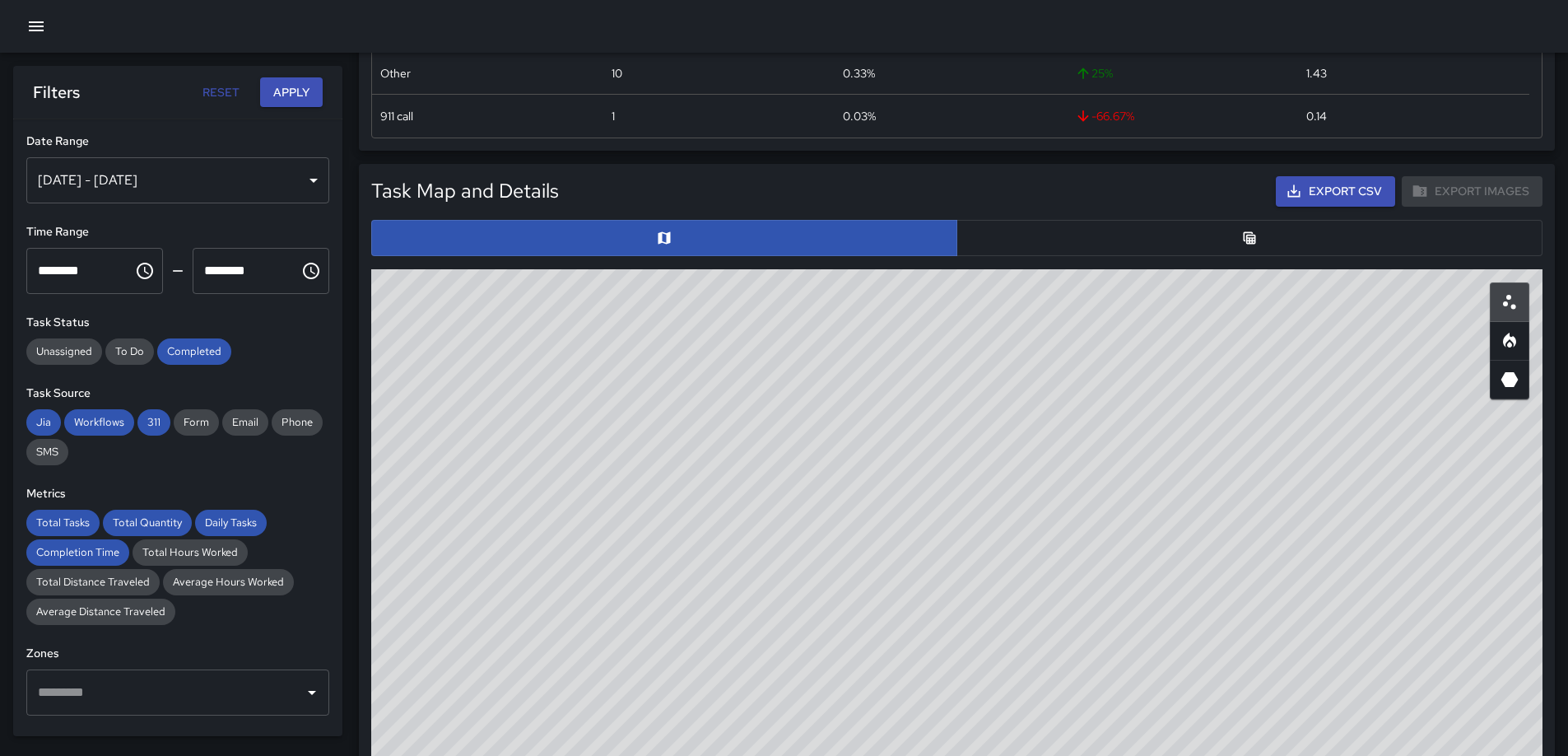
drag, startPoint x: 827, startPoint y: 448, endPoint x: 1082, endPoint y: 553, distance: 275.8
click at [1082, 553] on div "© Mapbox © OpenStreetMap Improve this map" at bounding box center [957, 599] width 1171 height 659
click at [845, 455] on div "© Mapbox © OpenStreetMap Improve this map" at bounding box center [957, 599] width 1171 height 659
click at [1034, 525] on div "© Mapbox © OpenStreetMap Improve this map" at bounding box center [957, 599] width 1171 height 659
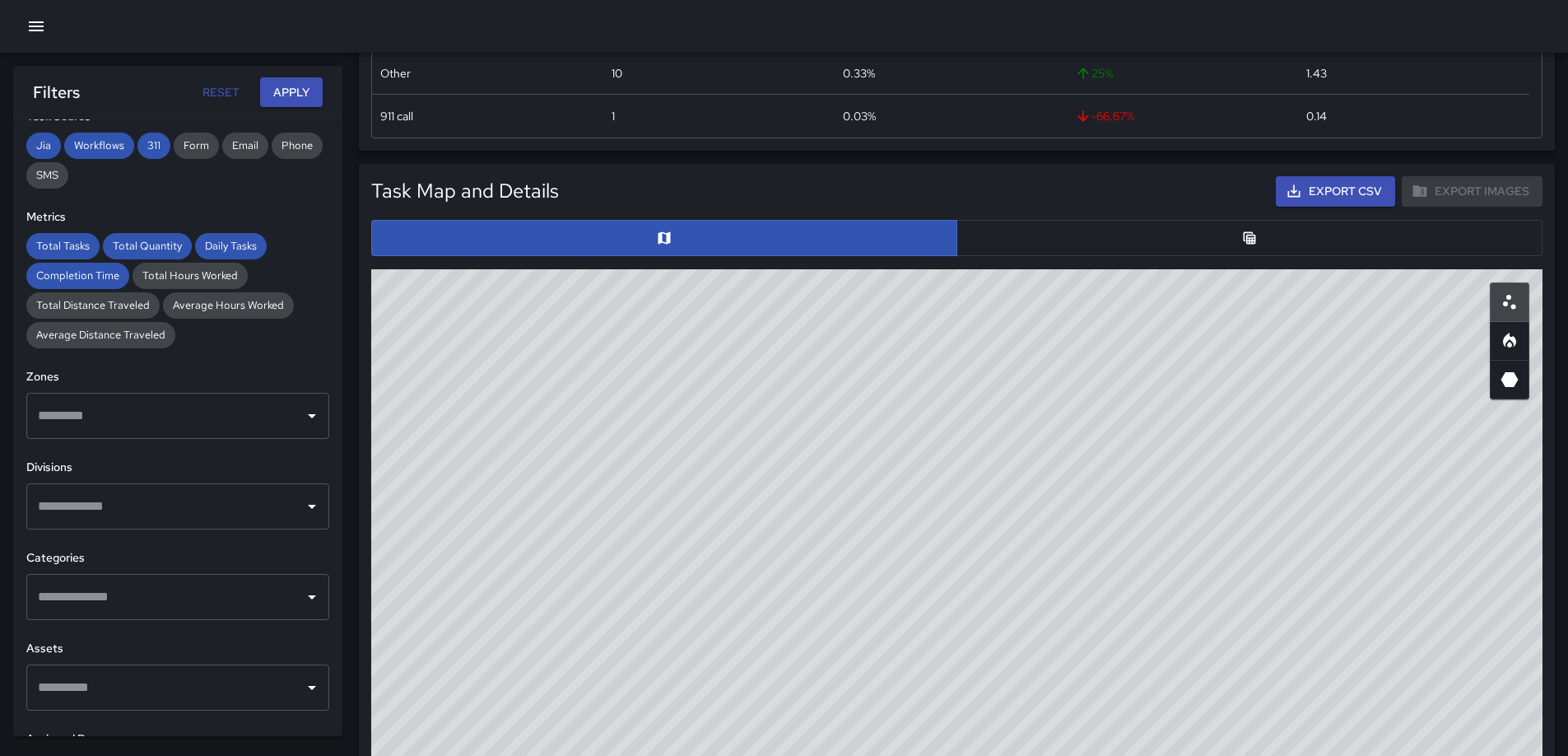
scroll to position [437, 0]
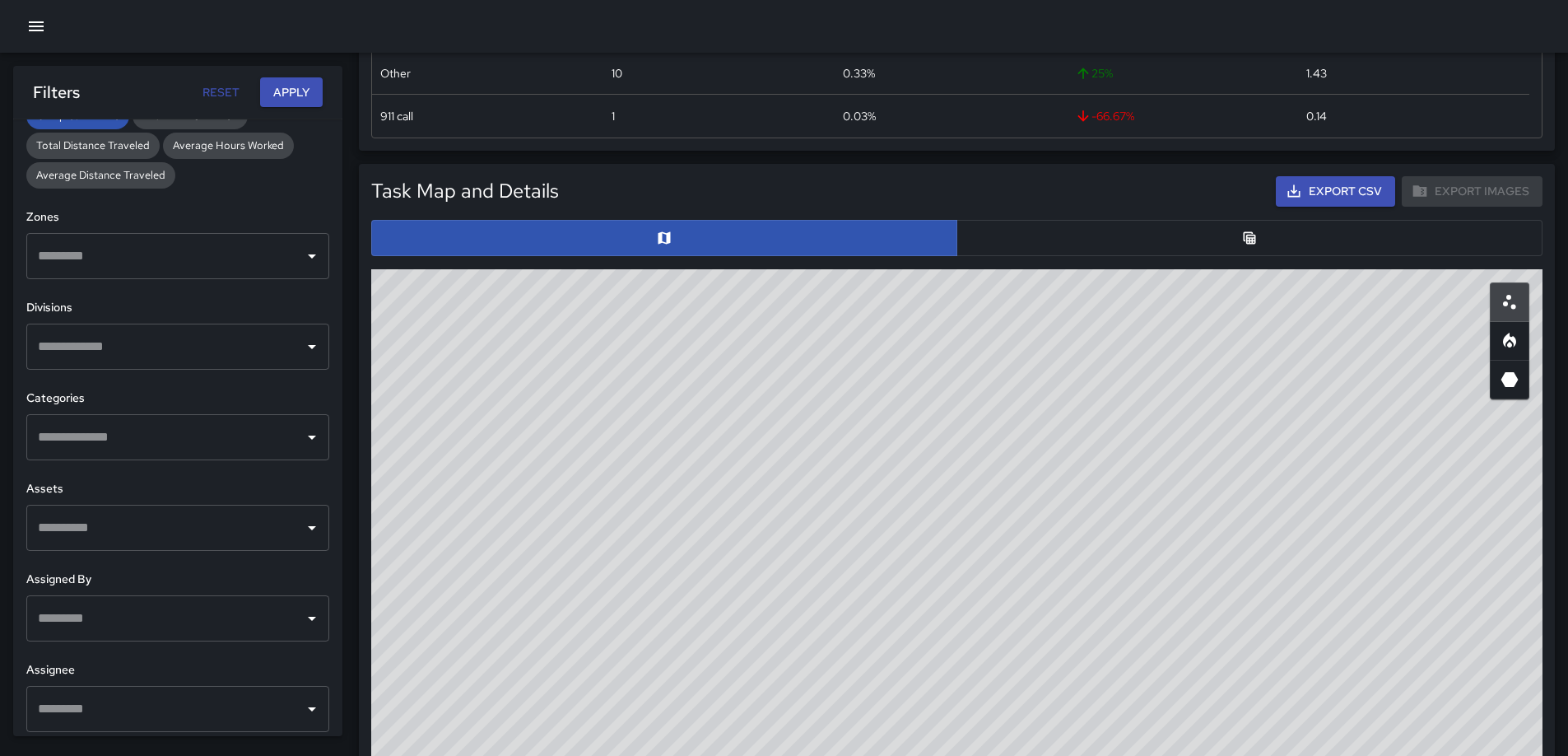
click at [143, 422] on input "text" at bounding box center [165, 437] width 263 height 31
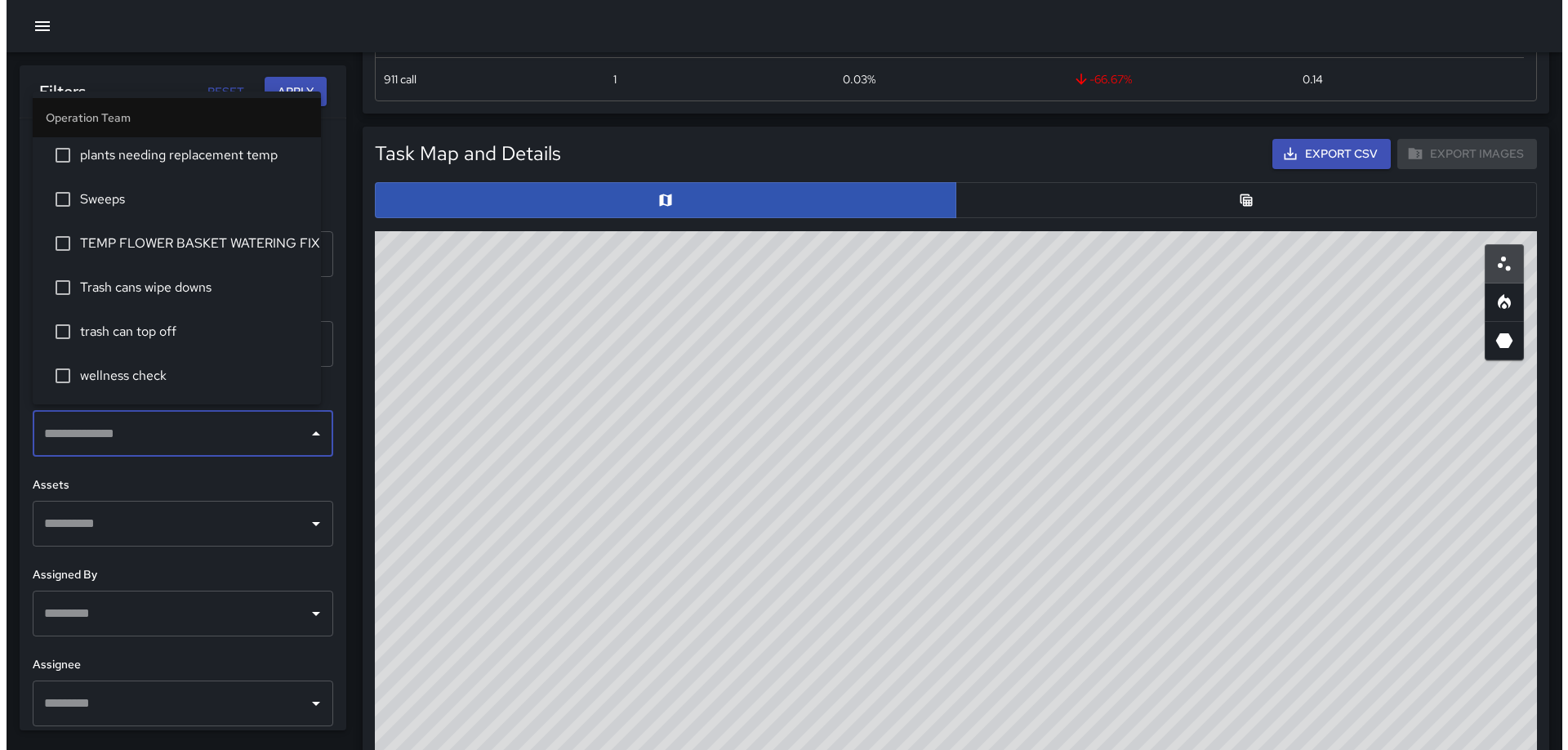
scroll to position [746, 0]
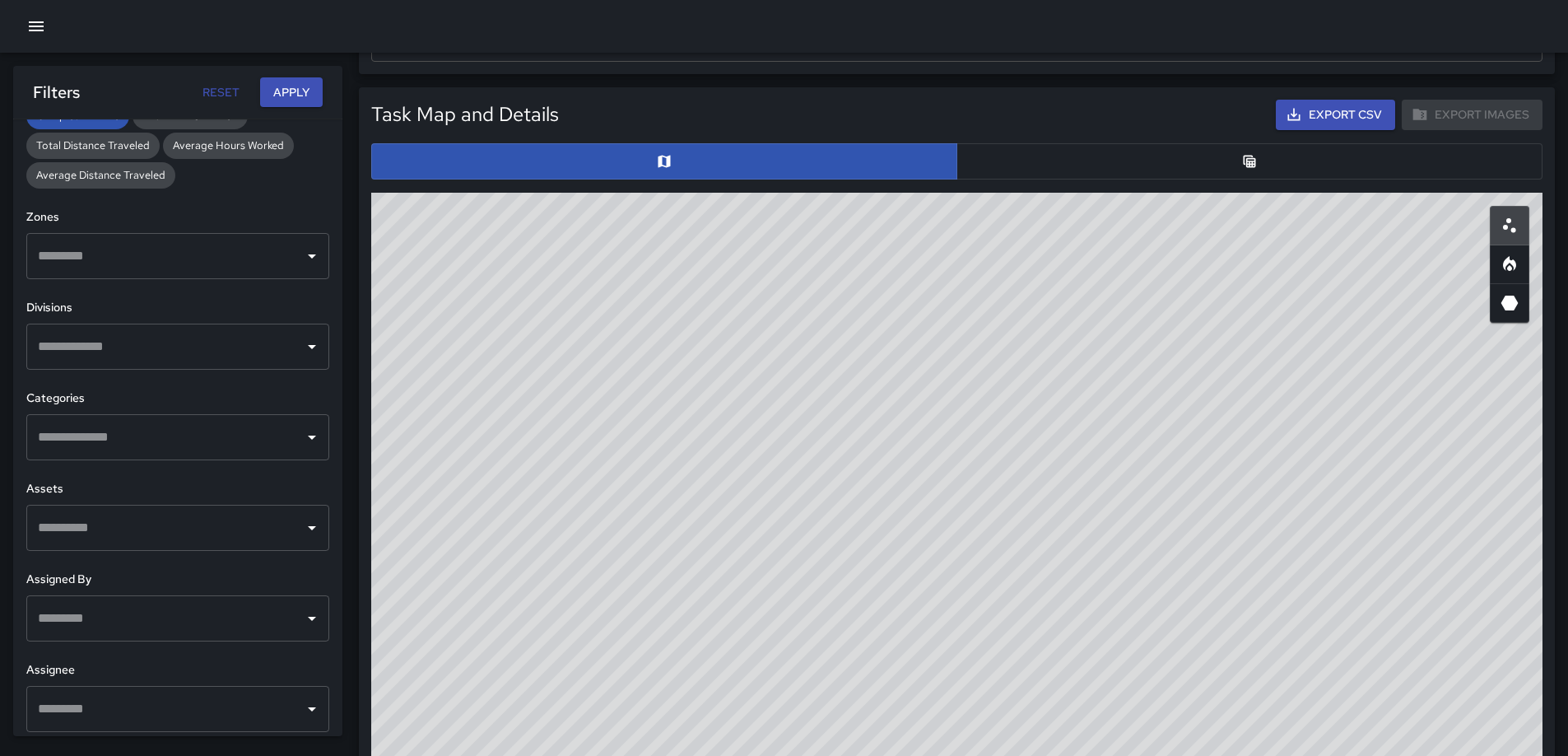
drag, startPoint x: 567, startPoint y: 462, endPoint x: 719, endPoint y: 443, distance: 153.2
click at [719, 443] on div "© Mapbox © OpenStreetMap Improve this map" at bounding box center [957, 522] width 1171 height 659
click at [34, 25] on icon "button" at bounding box center [36, 26] width 15 height 10
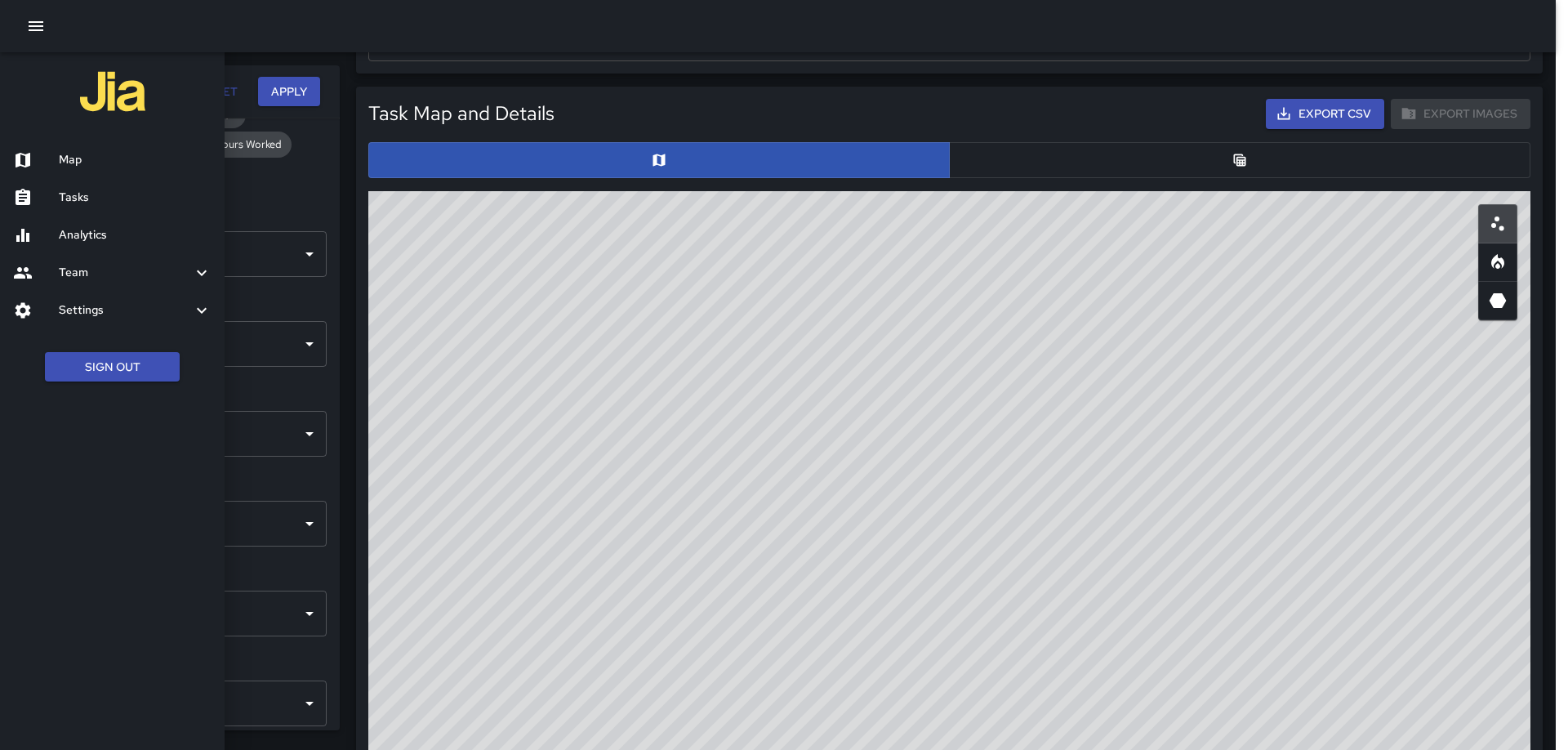
click at [55, 156] on div at bounding box center [36, 159] width 46 height 19
